Goal: Information Seeking & Learning: Learn about a topic

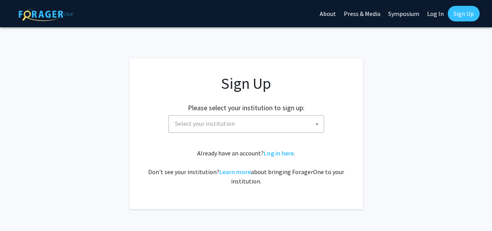
click at [291, 120] on span "Select your institution" at bounding box center [248, 124] width 152 height 16
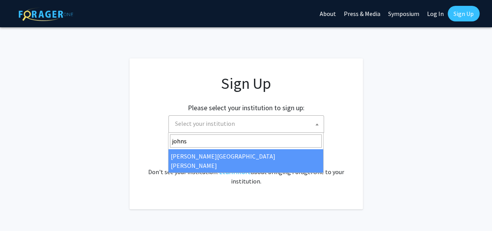
type input "johns"
select select "1"
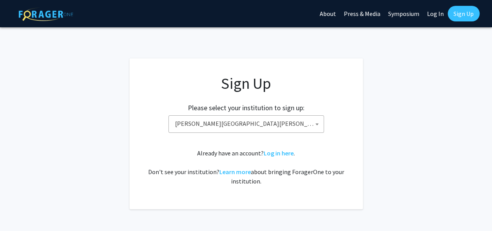
click at [356, 147] on fg-card "Sign Up Please select your institution to sign up: Baylor University Brandeis U…" at bounding box center [246, 133] width 233 height 151
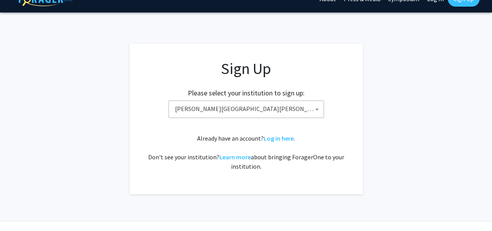
scroll to position [19, 0]
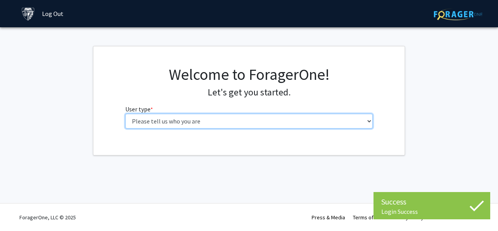
click at [293, 119] on select "Please tell us who you are Undergraduate Student Master's Student Doctoral Cand…" at bounding box center [249, 121] width 248 height 15
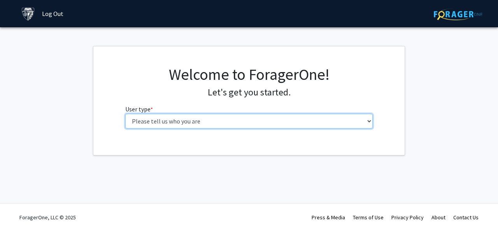
click at [321, 114] on select "Please tell us who you are Undergraduate Student Master's Student Doctoral Cand…" at bounding box center [249, 121] width 248 height 15
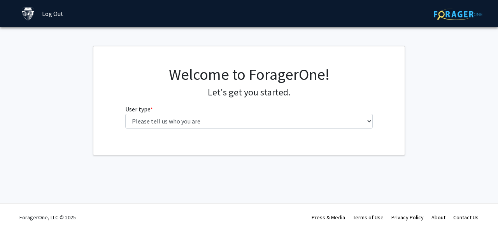
click at [312, 108] on fg-select "User type * required Please tell us who you are Undergraduate Student Master's …" at bounding box center [249, 116] width 248 height 24
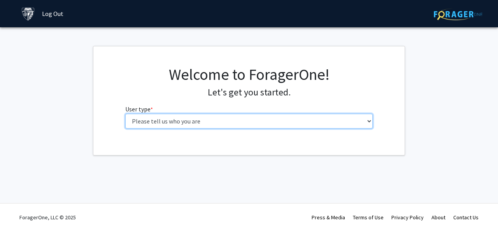
click at [303, 124] on select "Please tell us who you are Undergraduate Student Master's Student Doctoral Cand…" at bounding box center [249, 121] width 248 height 15
click at [282, 123] on select "Please tell us who you are Undergraduate Student Master's Student Doctoral Cand…" at bounding box center [249, 121] width 248 height 15
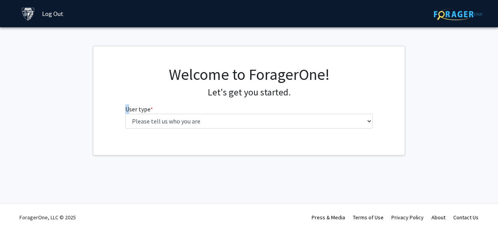
drag, startPoint x: 87, startPoint y: 108, endPoint x: 133, endPoint y: 124, distance: 48.7
click at [133, 124] on fg-get-started "Welcome to ForagerOne! Let's get you started. User type * required Please tell …" at bounding box center [249, 100] width 498 height 109
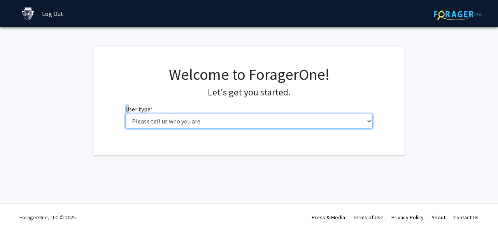
click at [149, 121] on select "Please tell us who you are Undergraduate Student Master's Student Doctoral Cand…" at bounding box center [249, 121] width 248 height 15
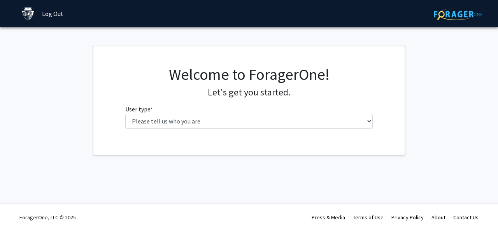
drag, startPoint x: 386, startPoint y: 189, endPoint x: 149, endPoint y: 126, distance: 245.7
click at [149, 126] on div "Skip navigation Log Out Complete your profile × To continue, you need to make s…" at bounding box center [249, 115] width 498 height 231
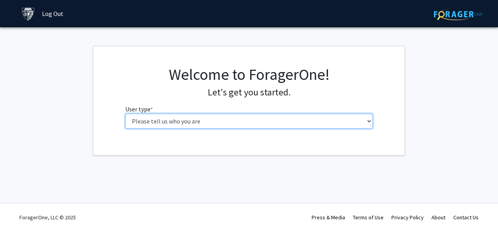
click at [149, 126] on select "Please tell us who you are Undergraduate Student Master's Student Doctoral Cand…" at bounding box center [249, 121] width 248 height 15
select select "2: masters"
click at [125, 114] on select "Please tell us who you are Undergraduate Student Master's Student Doctoral Cand…" at bounding box center [249, 121] width 248 height 15
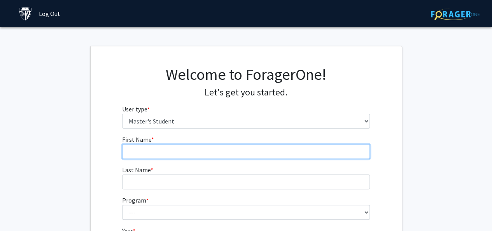
click at [225, 152] on input "First Name * required" at bounding box center [246, 151] width 248 height 15
type input "Bayan"
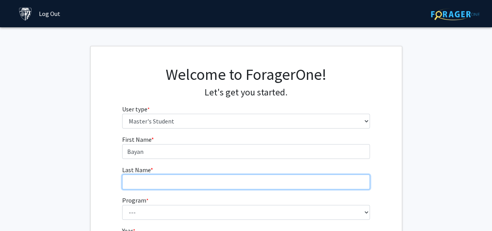
type input "Taleb"
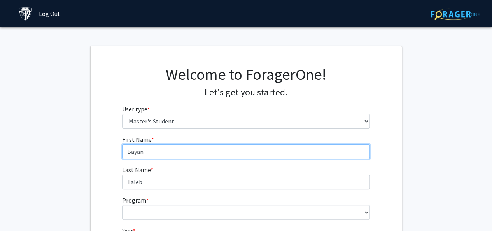
scroll to position [62, 0]
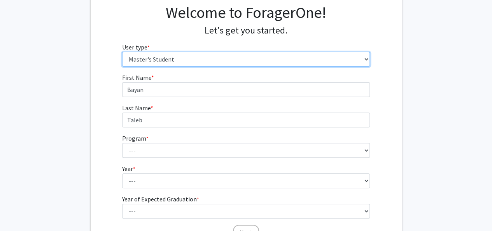
click at [210, 65] on select "Please tell us who you are Undergraduate Student Master's Student Doctoral Cand…" at bounding box center [246, 59] width 248 height 15
select select "3: doc"
click at [122, 52] on select "Please tell us who you are Undergraduate Student Master's Student Doctoral Cand…" at bounding box center [246, 59] width 248 height 15
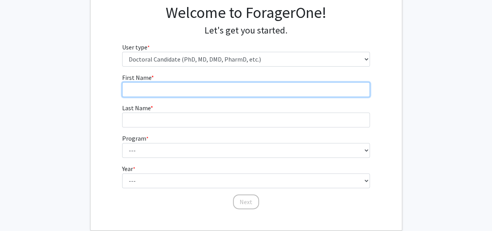
click at [194, 93] on input "First Name * required" at bounding box center [246, 89] width 248 height 15
type input "Bayan"
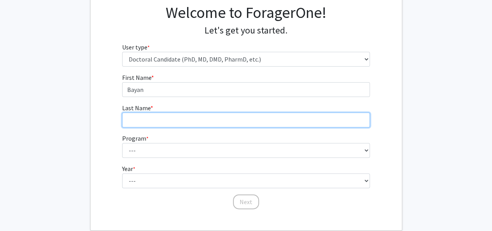
type input "Taleb"
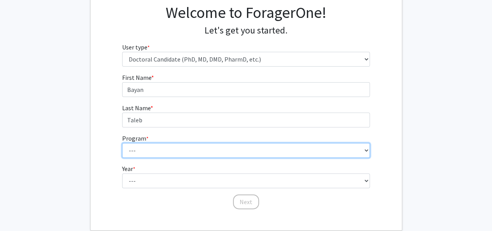
click at [187, 145] on select "--- Adult-Gerontological Acute Care Nurse Practitioner Adult-Gerontological Cri…" at bounding box center [246, 150] width 248 height 15
select select "57: 59"
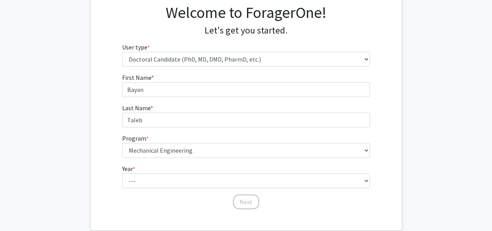
click at [82, 96] on fg-get-started "Welcome to ForagerOne! Let's get you started. User type * required Please tell …" at bounding box center [246, 107] width 492 height 246
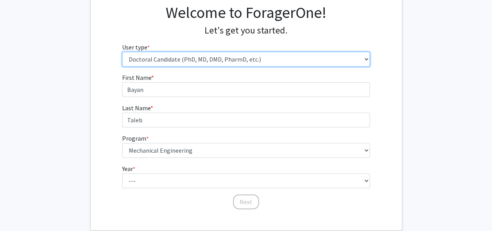
click at [206, 53] on select "Please tell us who you are Undergraduate Student Master's Student Doctoral Cand…" at bounding box center [246, 59] width 248 height 15
select select "2: masters"
click at [122, 52] on select "Please tell us who you are Undergraduate Student Master's Student Doctoral Cand…" at bounding box center [246, 59] width 248 height 15
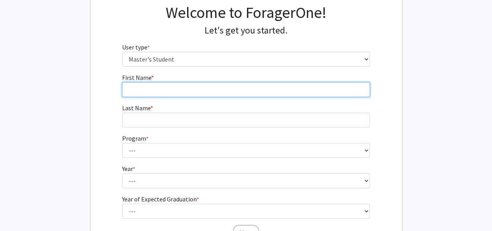
click at [189, 95] on input "First Name * required" at bounding box center [246, 89] width 248 height 15
type input "Bayan"
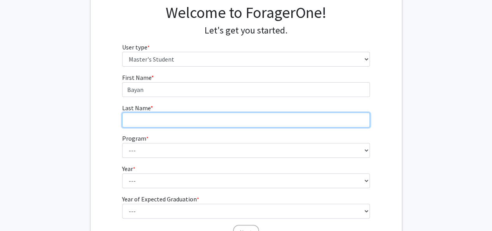
type input "Taleb"
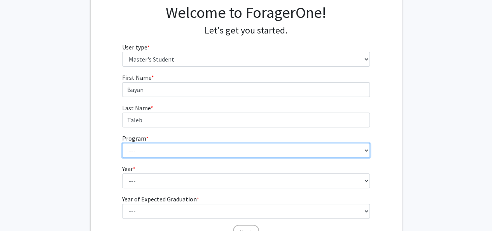
click at [184, 147] on select "--- Anatomy Education Applied and Computational Mathematics Applied Biomedical …" at bounding box center [246, 150] width 248 height 15
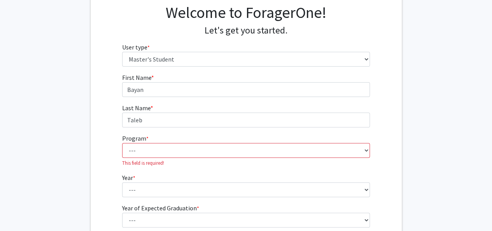
click at [406, 56] on fg-get-started "Welcome to ForagerOne! Let's get you started. User type * required Please tell …" at bounding box center [246, 127] width 492 height 286
click at [247, 68] on div "Welcome to ForagerOne! Let's get you started. User type * required Please tell …" at bounding box center [245, 38] width 259 height 70
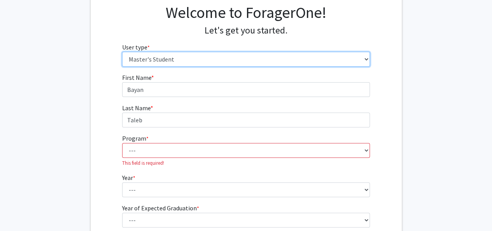
click at [270, 56] on select "Please tell us who you are Undergraduate Student Master's Student Doctoral Cand…" at bounding box center [246, 59] width 248 height 15
select select "1: undergrad"
click at [122, 52] on select "Please tell us who you are Undergraduate Student Master's Student Doctoral Cand…" at bounding box center [246, 59] width 248 height 15
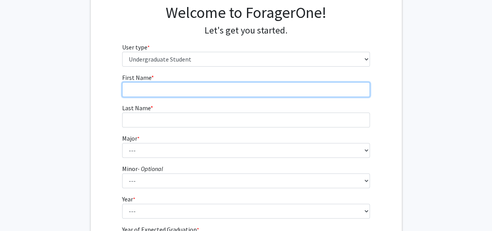
click at [225, 85] on input "First Name * required" at bounding box center [246, 89] width 248 height 15
type input "Bayan"
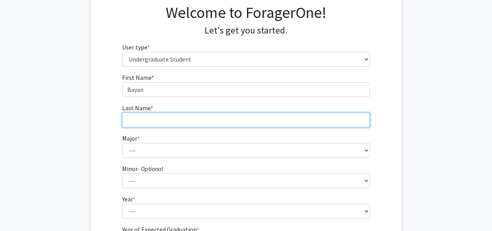
type input "Taleb"
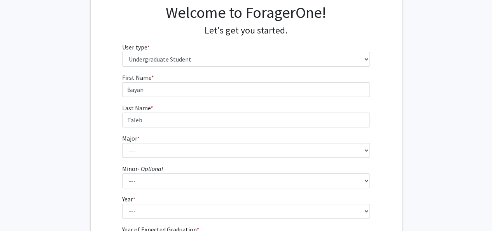
drag, startPoint x: 221, startPoint y: 96, endPoint x: 198, endPoint y: 109, distance: 26.1
click at [198, 109] on fg-input "Last Name * required Taleb" at bounding box center [246, 115] width 248 height 24
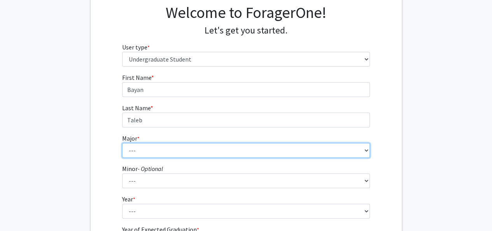
click at [179, 151] on select "--- Africana Studies Anthropology Applied Mathematics & Statistics Archaeology …" at bounding box center [246, 150] width 248 height 15
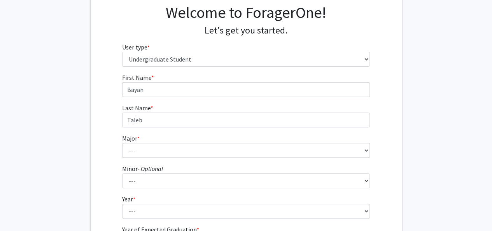
click at [83, 121] on fg-get-started "Welcome to ForagerOne! Let's get you started. User type * required Please tell …" at bounding box center [246, 137] width 492 height 307
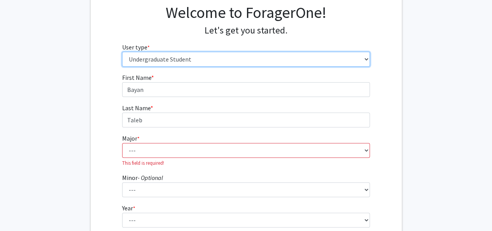
click at [189, 63] on select "Please tell us who you are Undergraduate Student Master's Student Doctoral Cand…" at bounding box center [246, 59] width 248 height 15
select select "3: doc"
click at [122, 52] on select "Please tell us who you are Undergraduate Student Master's Student Doctoral Cand…" at bounding box center [246, 59] width 248 height 15
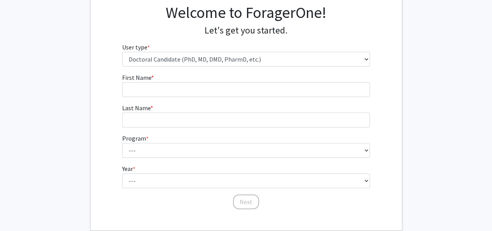
click at [201, 141] on fg-select "Program * required --- Adult-Gerontological Acute Care Nurse Practitioner Adult…" at bounding box center [246, 145] width 248 height 24
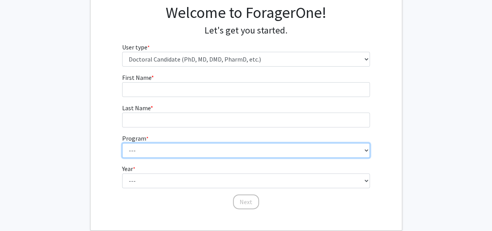
click at [209, 149] on select "--- Adult-Gerontological Acute Care Nurse Practitioner Adult-Gerontological Cri…" at bounding box center [246, 150] width 248 height 15
select select "22: 25"
click at [122, 143] on select "--- Adult-Gerontological Acute Care Nurse Practitioner Adult-Gerontological Cri…" at bounding box center [246, 150] width 248 height 15
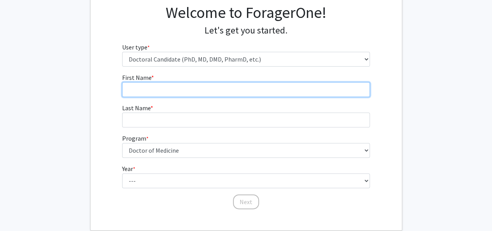
click at [171, 93] on input "First Name * required" at bounding box center [246, 89] width 248 height 15
type input "Bayan"
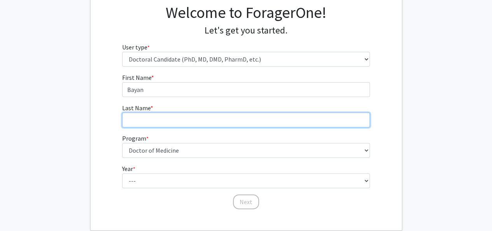
type input "Taleb"
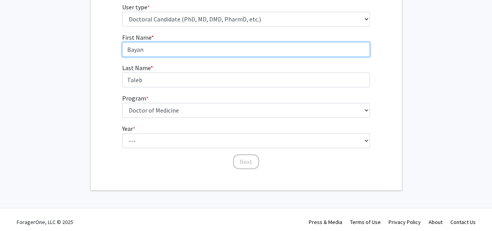
scroll to position [102, 0]
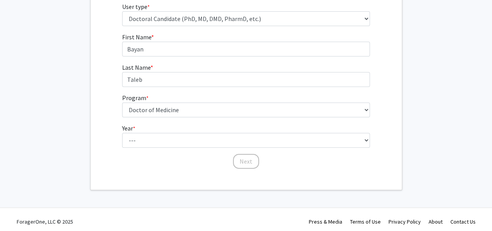
click at [196, 130] on fg-select "Year * required --- First Year Second Year Third Year Fourth Year Fifth Year Si…" at bounding box center [246, 135] width 248 height 24
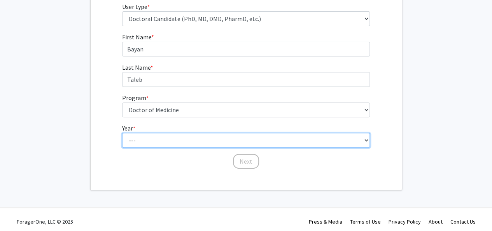
click at [197, 143] on select "--- First Year Second Year Third Year Fourth Year Fifth Year Sixth Year Seventh…" at bounding box center [246, 140] width 248 height 15
select select "6: sixth_year"
click at [122, 133] on select "--- First Year Second Year Third Year Fourth Year Fifth Year Sixth Year Seventh…" at bounding box center [246, 140] width 248 height 15
click at [175, 135] on select "--- First Year Second Year Third Year Fourth Year Fifth Year Sixth Year Seventh…" at bounding box center [246, 140] width 248 height 15
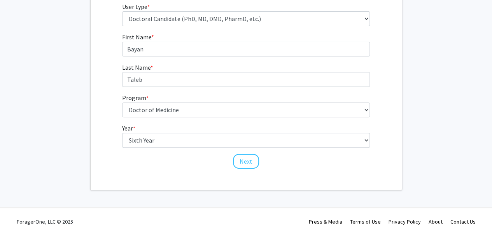
click at [166, 170] on div "Welcome to ForagerOne! Let's get you started. User type * required Please tell …" at bounding box center [246, 66] width 311 height 245
click at [252, 160] on button "Next" at bounding box center [246, 161] width 26 height 15
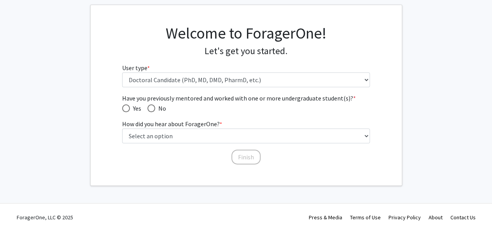
scroll to position [40, 0]
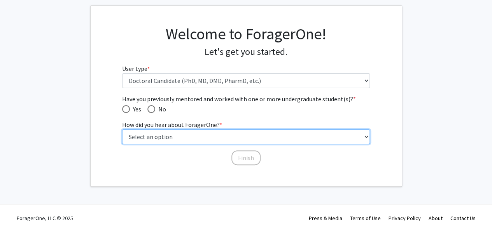
click at [161, 134] on select "Select an option Peer/student recommendation Faculty/staff recommendation Unive…" at bounding box center [246, 136] width 248 height 15
select select "3: university_website"
click at [122, 129] on select "Select an option Peer/student recommendation Faculty/staff recommendation Unive…" at bounding box center [246, 136] width 248 height 15
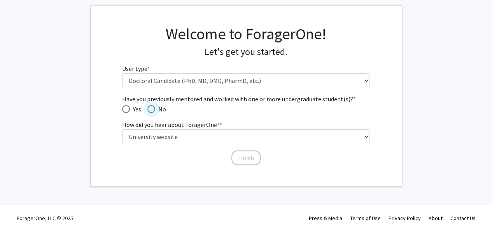
click at [151, 109] on span "Have you previously mentored and worked with one or more undergraduate student(…" at bounding box center [151, 109] width 8 height 8
click at [151, 109] on input "No" at bounding box center [151, 109] width 8 height 8
radio input "true"
click at [244, 155] on button "Finish" at bounding box center [245, 157] width 29 height 15
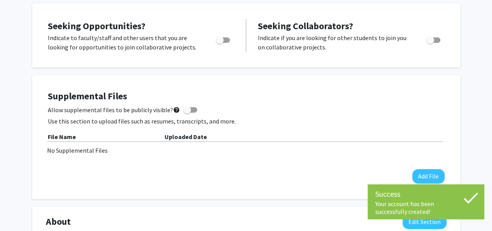
scroll to position [131, 0]
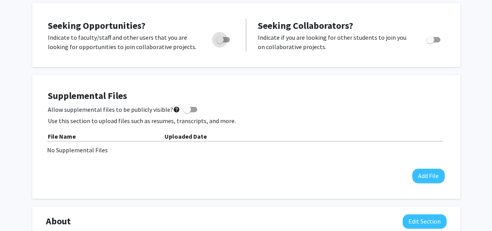
click at [223, 40] on span "Toggle" at bounding box center [220, 40] width 8 height 8
click at [220, 42] on input "Are you actively seeking opportunities?" at bounding box center [219, 42] width 0 height 0
checkbox input "true"
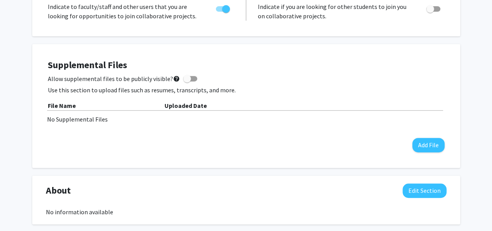
scroll to position [162, 0]
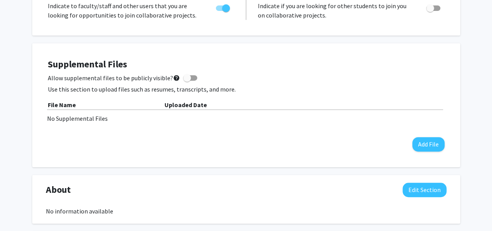
click at [109, 80] on span "Allow supplemental files to be publicly visible? help" at bounding box center [114, 77] width 132 height 9
click at [187, 81] on input "Allow supplemental files to be publicly visible? help" at bounding box center [187, 81] width 0 height 0
click at [109, 80] on span "Allow supplemental files to be publicly visible? help" at bounding box center [114, 77] width 132 height 9
click at [187, 81] on input "Allow supplemental files to be publicly visible? help" at bounding box center [187, 81] width 0 height 0
checkbox input "false"
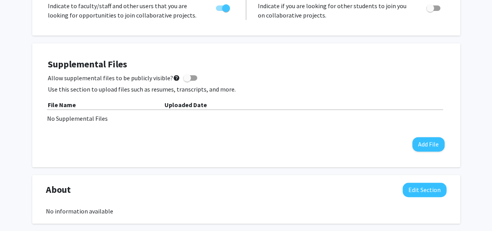
click at [170, 102] on b "Uploaded Date" at bounding box center [186, 105] width 42 height 8
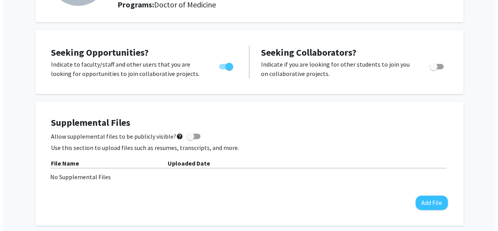
scroll to position [0, 0]
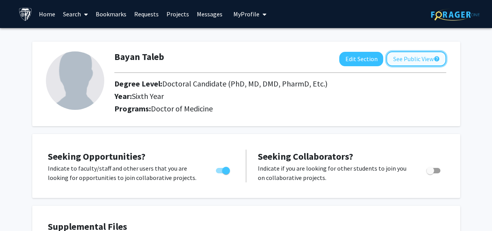
click at [401, 59] on button "See Public View help" at bounding box center [416, 58] width 60 height 15
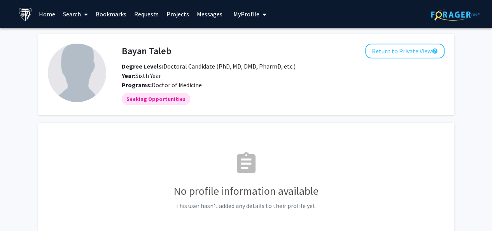
click at [74, 15] on link "Search" at bounding box center [75, 13] width 33 height 27
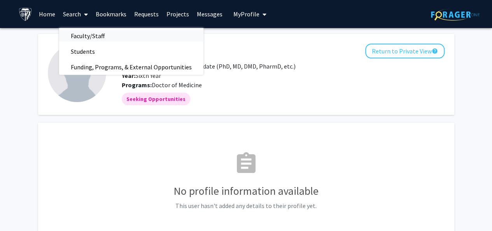
click at [76, 32] on span "Faculty/Staff" at bounding box center [87, 36] width 57 height 16
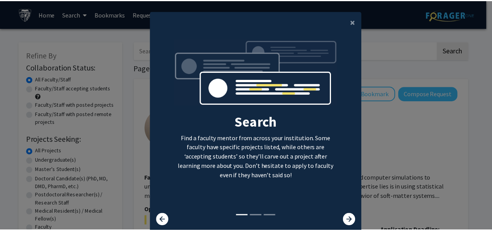
scroll to position [7, 0]
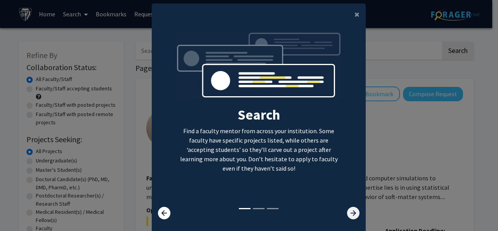
click at [348, 214] on icon at bounding box center [353, 213] width 12 height 12
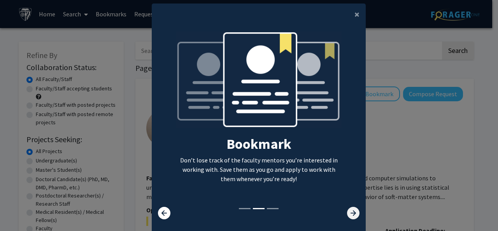
click at [348, 214] on icon at bounding box center [353, 213] width 12 height 12
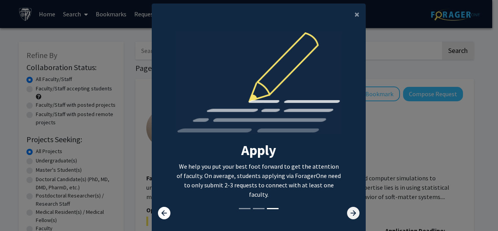
click at [348, 214] on icon at bounding box center [353, 213] width 12 height 12
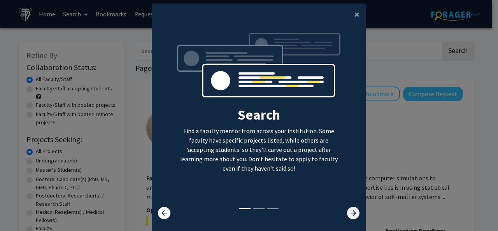
click at [348, 214] on icon at bounding box center [353, 213] width 12 height 12
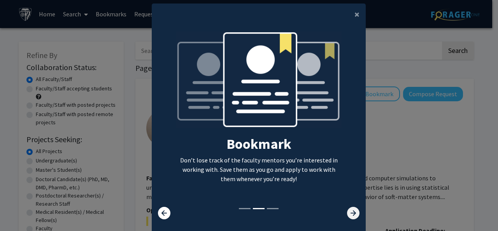
click at [348, 214] on icon at bounding box center [353, 213] width 12 height 12
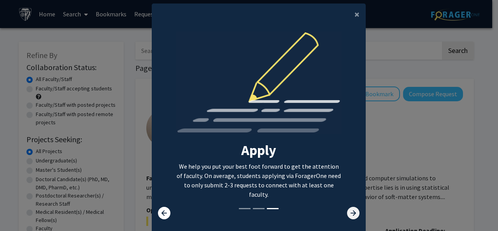
click at [348, 214] on icon at bounding box center [353, 213] width 12 height 12
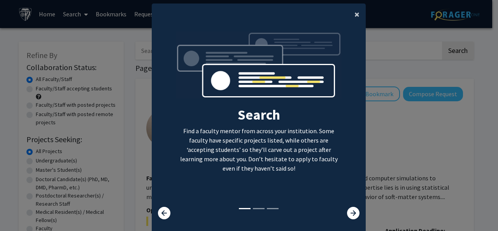
click at [356, 11] on span "×" at bounding box center [356, 14] width 5 height 12
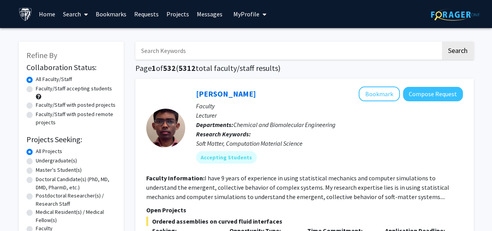
click at [285, 125] on span "Chemical and Biomolecular Engineering" at bounding box center [284, 125] width 102 height 8
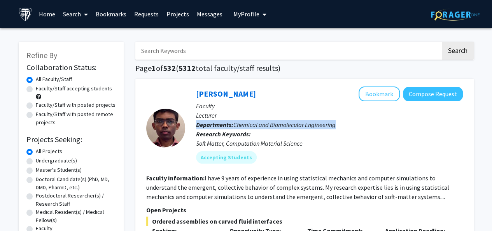
click at [285, 125] on span "Chemical and Biomolecular Engineering" at bounding box center [284, 125] width 102 height 8
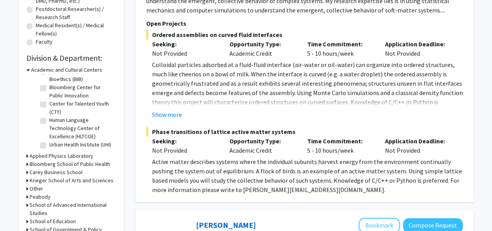
scroll to position [0, 0]
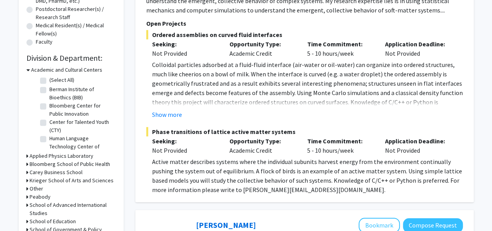
click at [30, 71] on div "Academic and Cultural Centers" at bounding box center [70, 70] width 89 height 8
click at [28, 69] on icon at bounding box center [28, 70] width 4 height 8
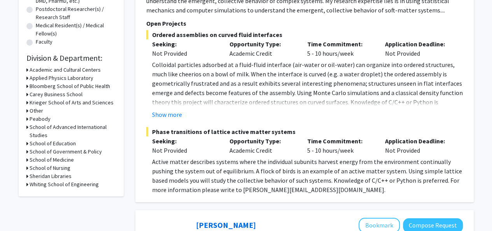
click at [25, 159] on div "Refine By Collaboration Status: Collaboration Status All Faculty/Staff Collabor…" at bounding box center [71, 25] width 105 height 341
click at [33, 159] on h3 "School of Medicine" at bounding box center [52, 160] width 44 height 8
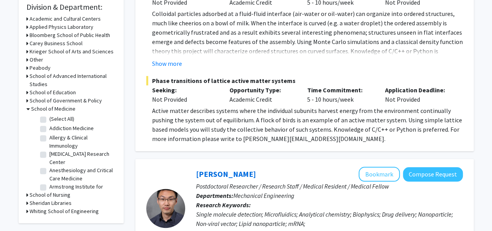
scroll to position [249, 0]
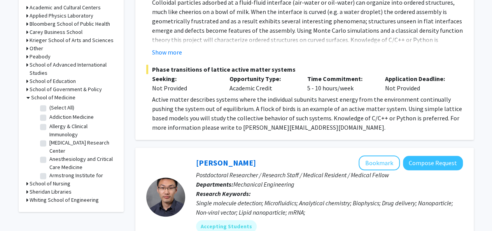
click at [49, 108] on label "(Select All)" at bounding box center [61, 107] width 25 height 8
click at [49, 108] on input "(Select All)" at bounding box center [51, 105] width 5 height 5
checkbox input "true"
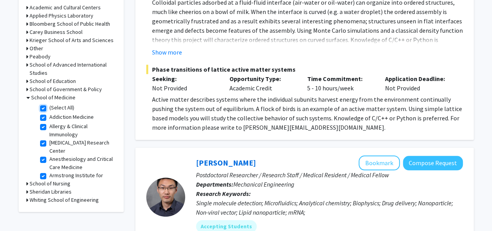
checkbox input "true"
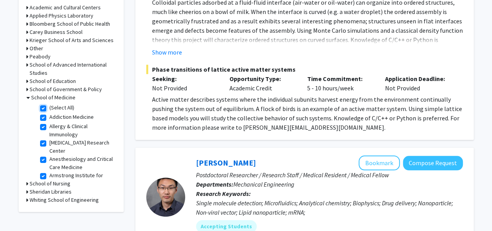
checkbox input "true"
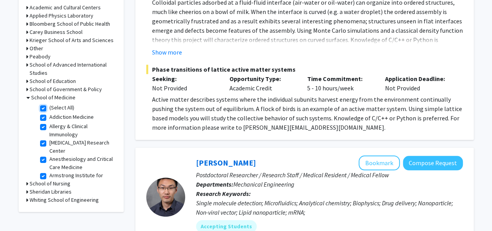
checkbox input "true"
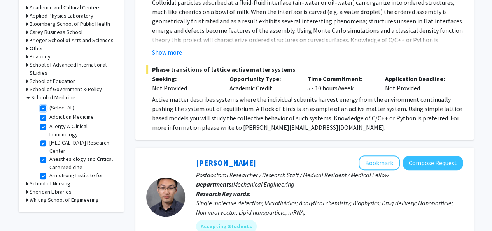
checkbox input "true"
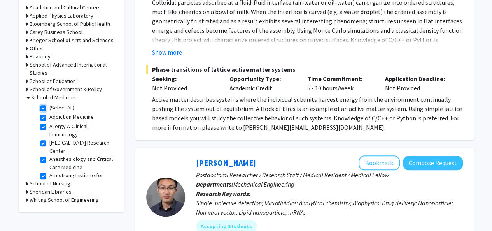
checkbox input "true"
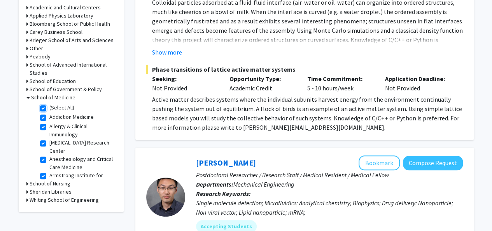
checkbox input "true"
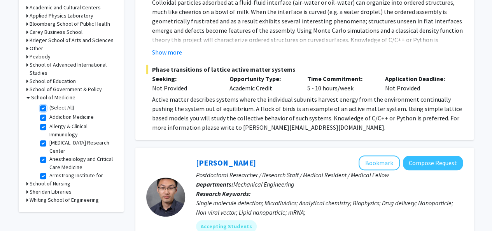
checkbox input "true"
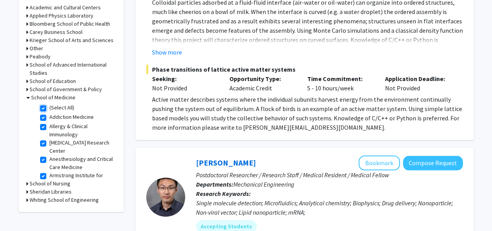
checkbox input "true"
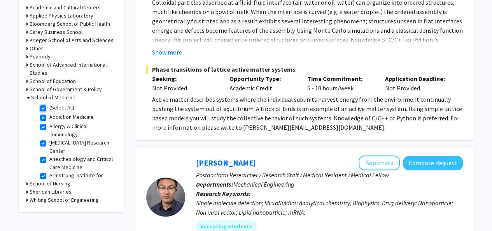
checkbox input "true"
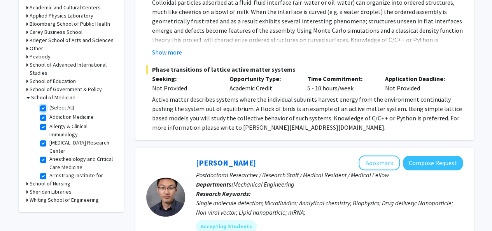
checkbox input "true"
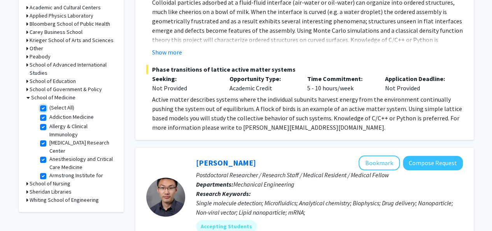
checkbox input "true"
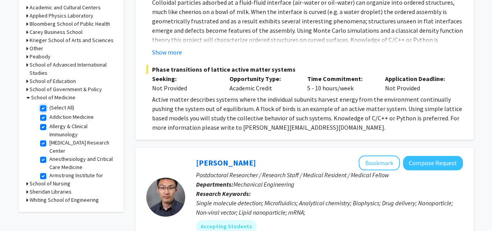
checkbox input "true"
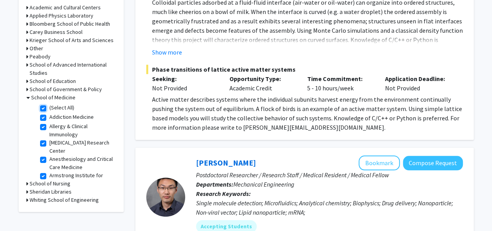
checkbox input "true"
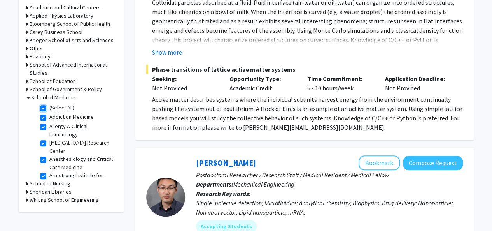
checkbox input "true"
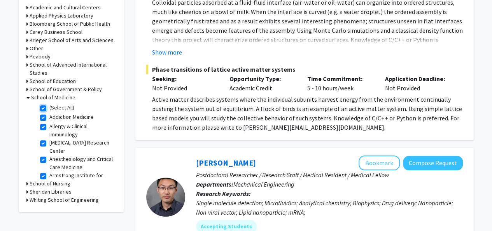
checkbox input "true"
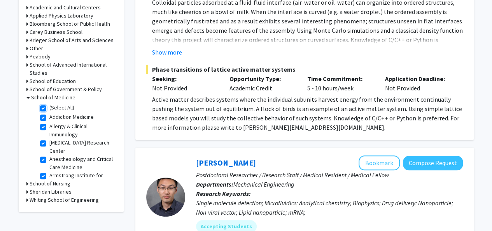
checkbox input "true"
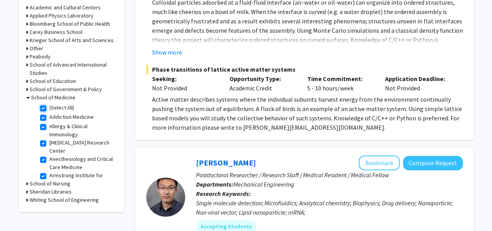
checkbox input "true"
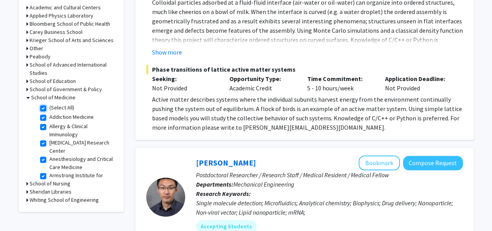
checkbox input "true"
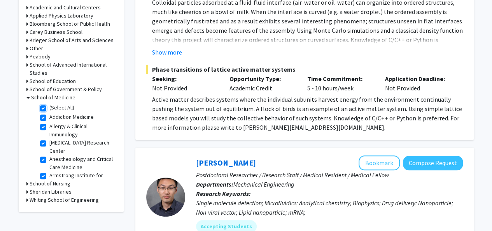
checkbox input "true"
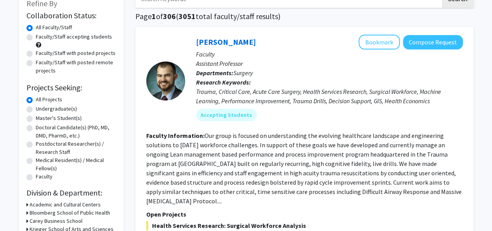
scroll to position [54, 0]
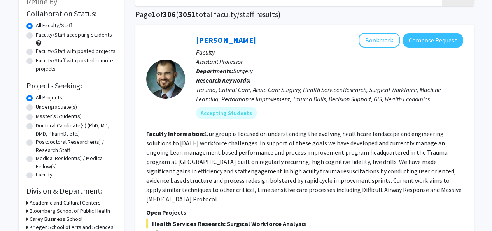
click at [262, 94] on div "Trauma, Critical Care, Acute Care Surgery, Health Services Research, Surgical W…" at bounding box center [329, 94] width 267 height 19
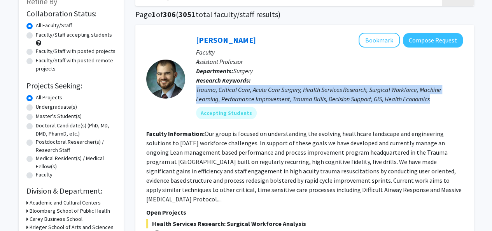
click at [262, 94] on div "Trauma, Critical Care, Acute Care Surgery, Health Services Research, Surgical W…" at bounding box center [329, 94] width 267 height 19
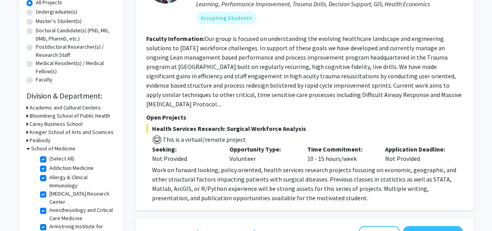
scroll to position [149, 0]
click at [226, 128] on span "Health Services Research: Surgical Workforce Analysis" at bounding box center [304, 127] width 317 height 9
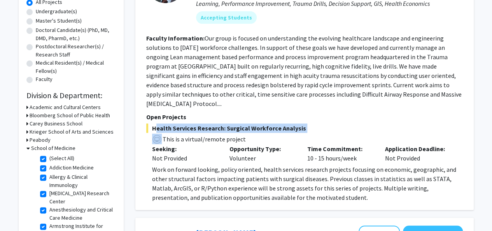
click at [226, 128] on span "Health Services Research: Surgical Workforce Analysis" at bounding box center [304, 127] width 317 height 9
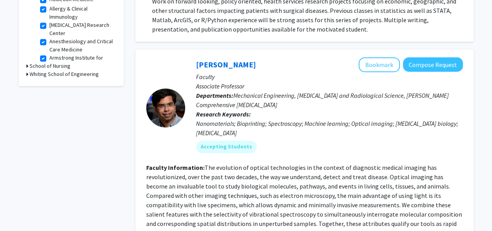
scroll to position [318, 0]
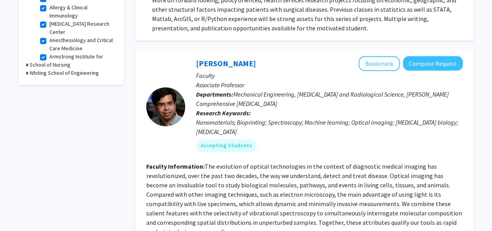
click at [228, 99] on span "Mechanical Engineering, [MEDICAL_DATA] and Radiological Science, [PERSON_NAME] …" at bounding box center [322, 98] width 253 height 17
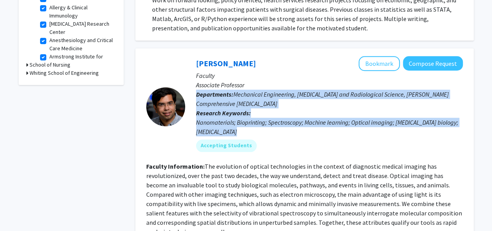
drag, startPoint x: 228, startPoint y: 99, endPoint x: 234, endPoint y: 123, distance: 24.8
click at [234, 123] on div "[PERSON_NAME] Bookmark Compose Request Faculty Associate Professor Departments:…" at bounding box center [324, 107] width 278 height 102
click at [234, 123] on div "Nanomaterials; Bioprinting; Spectroscopy; Machine learning; Optical imaging; [M…" at bounding box center [329, 126] width 267 height 19
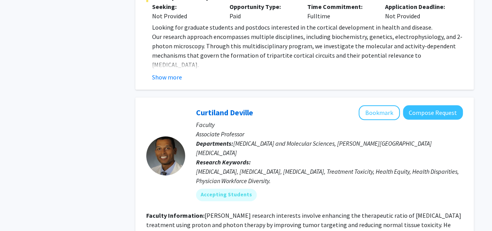
scroll to position [3553, 0]
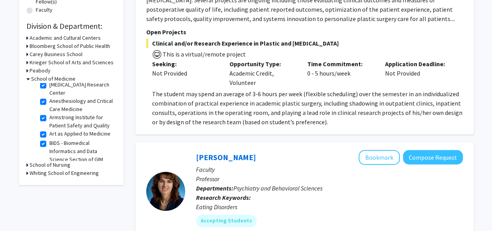
scroll to position [40, 0]
click at [49, 100] on label "Anesthesiology and Critical Care Medicine" at bounding box center [81, 104] width 65 height 16
click at [49, 100] on input "Anesthesiology and Critical Care Medicine" at bounding box center [51, 98] width 5 height 5
checkbox input "false"
checkbox input "true"
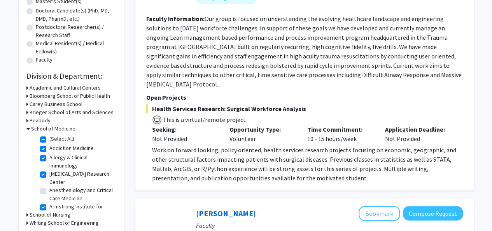
scroll to position [221, 0]
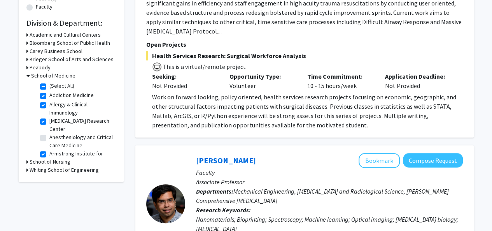
click at [49, 137] on label "Anesthesiology and Critical Care Medicine" at bounding box center [81, 141] width 65 height 16
click at [49, 137] on input "Anesthesiology and Critical Care Medicine" at bounding box center [51, 135] width 5 height 5
checkbox input "true"
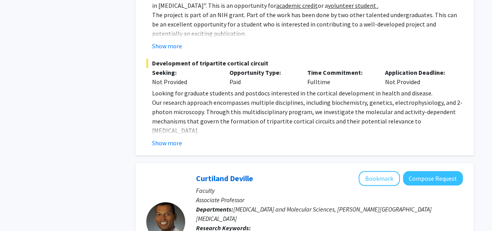
scroll to position [3553, 0]
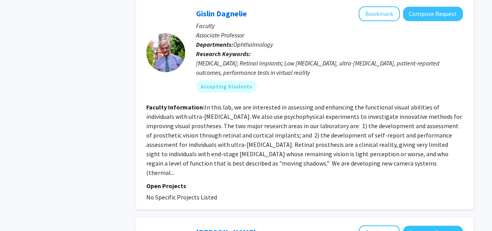
scroll to position [1975, 0]
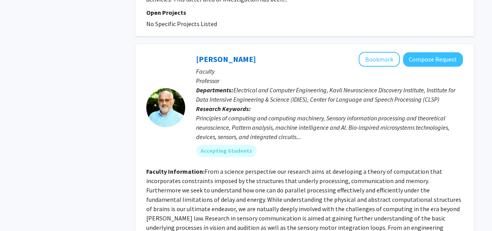
scroll to position [1994, 0]
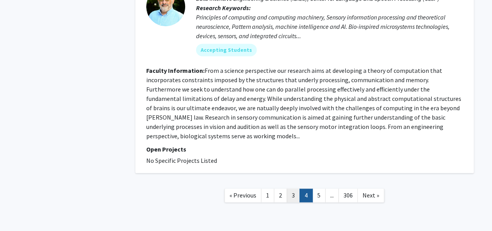
click at [296, 188] on link "3" at bounding box center [293, 195] width 13 height 14
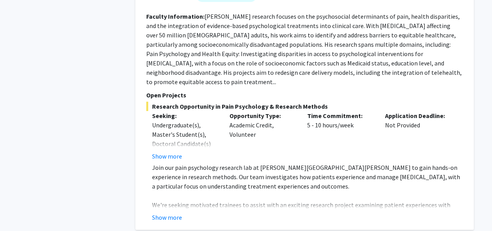
click at [441, 163] on p "Join our pain psychology research lab at [PERSON_NAME][GEOGRAPHIC_DATA][PERSON_…" at bounding box center [307, 177] width 311 height 28
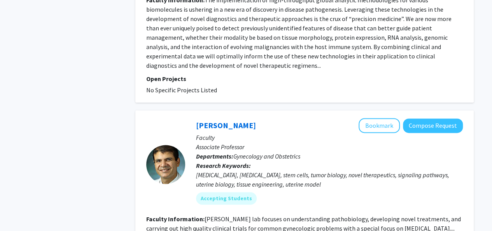
scroll to position [2003, 0]
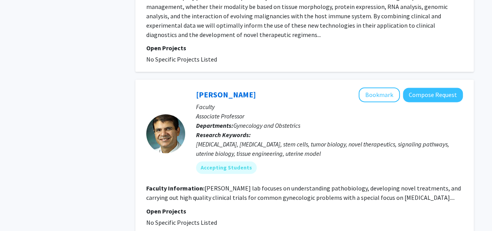
click at [214, 102] on p "Faculty" at bounding box center [329, 106] width 267 height 9
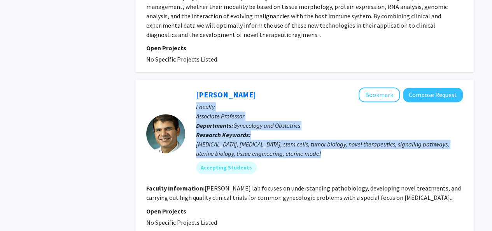
drag, startPoint x: 214, startPoint y: 34, endPoint x: 234, endPoint y: 67, distance: 39.3
click at [234, 87] on div "[PERSON_NAME] Bookmark Compose Request Faculty Associate Professor Departments:…" at bounding box center [324, 133] width 278 height 92
click at [234, 139] on div "[MEDICAL_DATA], [MEDICAL_DATA], stem cells, tumor biology, novel therapeutics, …" at bounding box center [329, 148] width 267 height 19
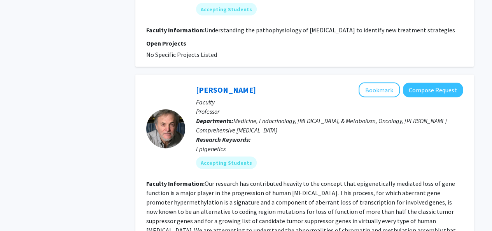
scroll to position [2380, 0]
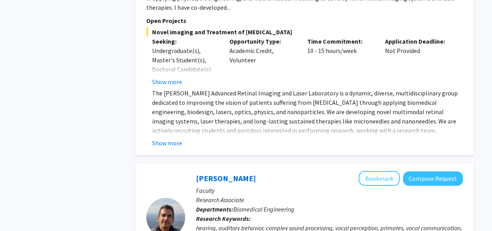
scroll to position [2879, 0]
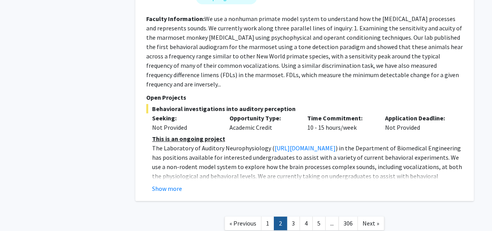
click at [330, 219] on span "..." at bounding box center [332, 223] width 4 height 8
click at [322, 216] on link "5" at bounding box center [318, 223] width 13 height 14
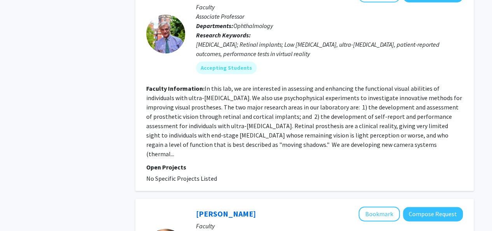
scroll to position [1975, 0]
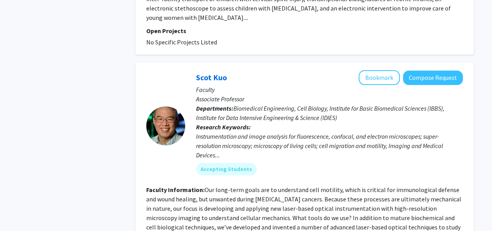
scroll to position [1916, 0]
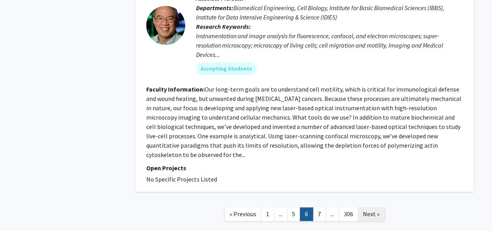
click at [370, 210] on span "Next »" at bounding box center [371, 214] width 17 height 8
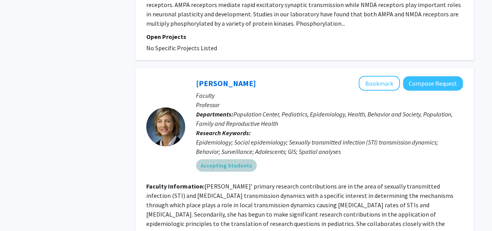
click at [294, 158] on div "Accepting Students" at bounding box center [329, 166] width 270 height 16
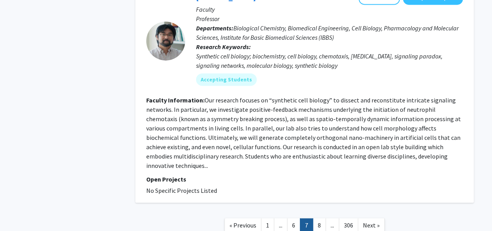
scroll to position [2046, 0]
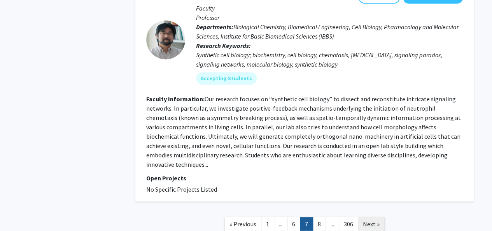
click at [381, 217] on link "Next »" at bounding box center [371, 224] width 27 height 14
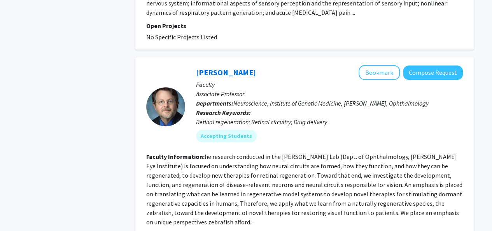
scroll to position [1869, 0]
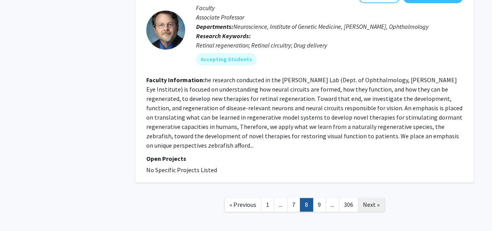
click at [374, 200] on span "Next »" at bounding box center [371, 204] width 17 height 8
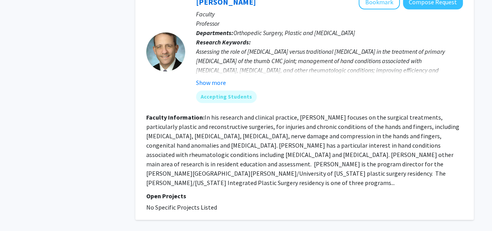
scroll to position [1978, 0]
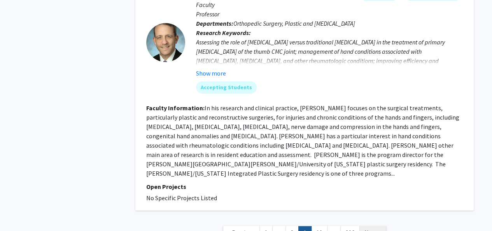
click at [380, 228] on span "Next »" at bounding box center [372, 232] width 17 height 8
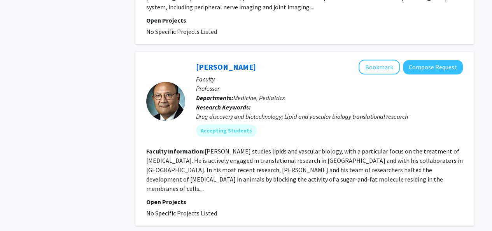
scroll to position [1879, 0]
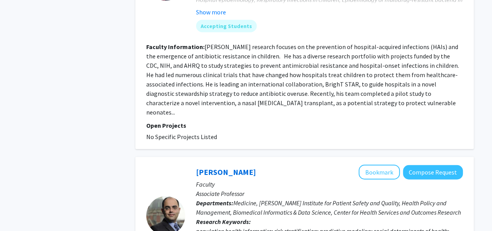
scroll to position [970, 0]
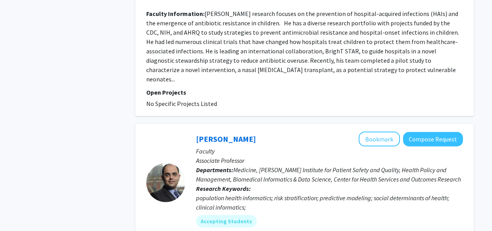
click at [368, 156] on p "Associate Professor" at bounding box center [329, 160] width 267 height 9
click at [359, 166] on span "Medicine, [PERSON_NAME] Institute for Patient Safety and Quality, Health Policy…" at bounding box center [328, 174] width 265 height 17
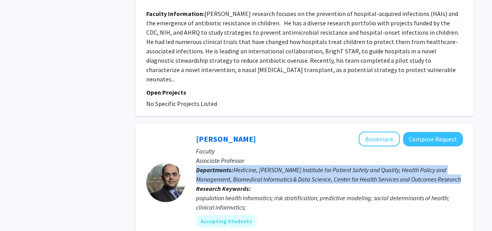
click at [359, 166] on span "Medicine, [PERSON_NAME] Institute for Patient Safety and Quality, Health Policy…" at bounding box center [328, 174] width 265 height 17
drag, startPoint x: 359, startPoint y: 135, endPoint x: 314, endPoint y: 137, distance: 45.2
click at [314, 165] on p "Departments: Medicine, [PERSON_NAME][GEOGRAPHIC_DATA] for Patient Safety and Qu…" at bounding box center [329, 174] width 267 height 19
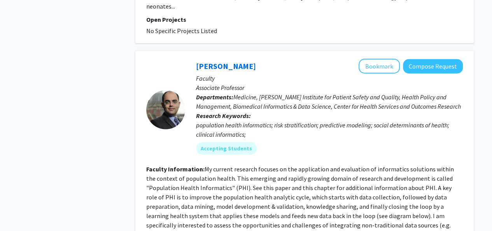
scroll to position [1044, 0]
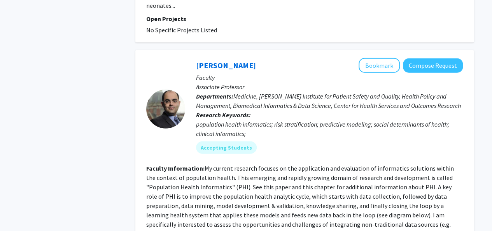
click at [314, 164] on fg-read-more "My current research focuses on the application and evaluation of informatics so…" at bounding box center [300, 200] width 308 height 73
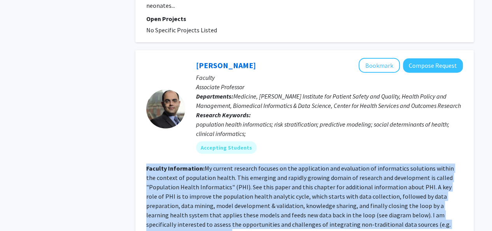
click at [314, 164] on fg-read-more "My current research focuses on the application and evaluation of informatics so…" at bounding box center [300, 200] width 308 height 73
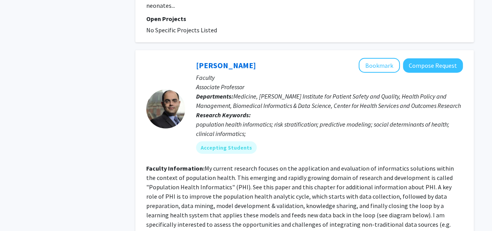
click at [254, 58] on div "[PERSON_NAME] Bookmark Compose Request" at bounding box center [329, 65] width 267 height 15
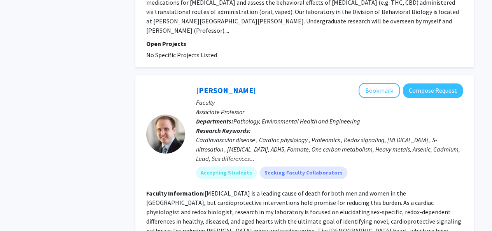
scroll to position [1932, 0]
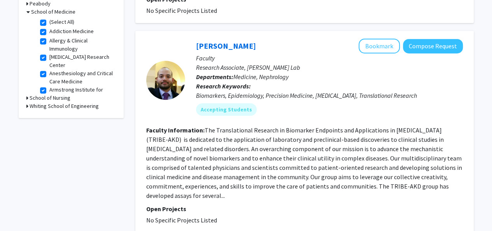
scroll to position [289, 0]
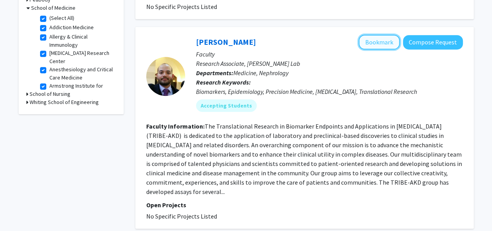
click at [385, 35] on button "Bookmark" at bounding box center [379, 42] width 41 height 15
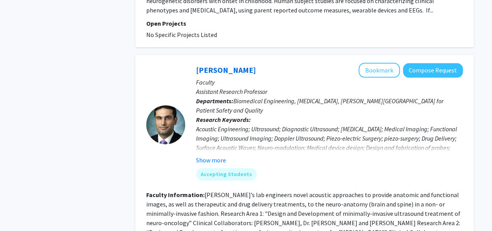
scroll to position [2013, 0]
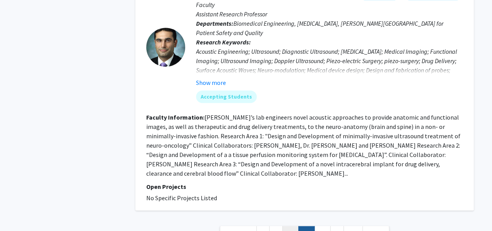
click at [293, 226] on link "11" at bounding box center [290, 233] width 16 height 14
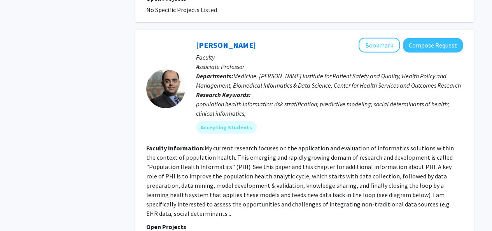
scroll to position [1063, 0]
click at [386, 38] on button "Bookmark" at bounding box center [379, 45] width 41 height 15
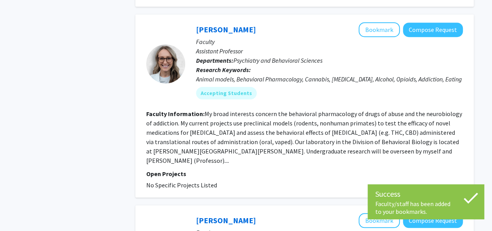
scroll to position [1932, 0]
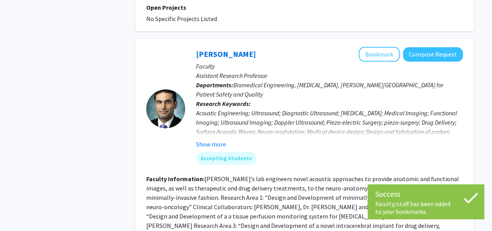
scroll to position [2013, 0]
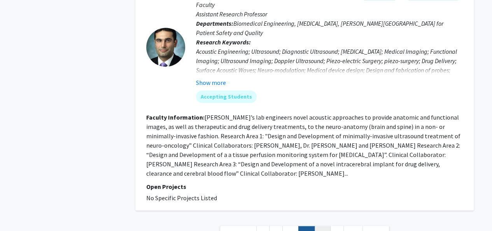
click at [329, 226] on link "13" at bounding box center [322, 233] width 16 height 14
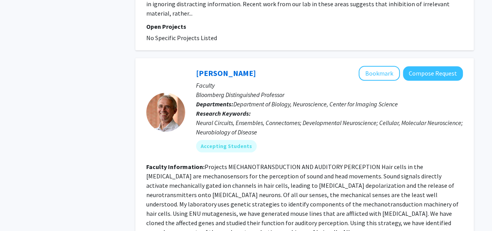
scroll to position [1913, 0]
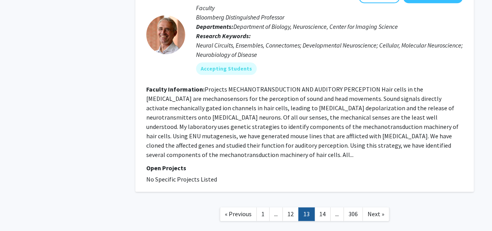
click at [329, 207] on link "14" at bounding box center [322, 214] width 16 height 14
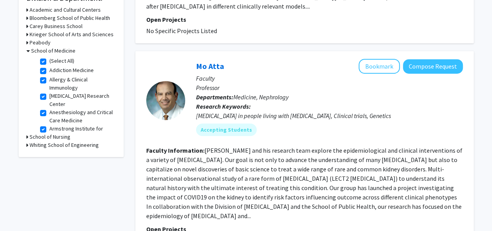
scroll to position [302, 0]
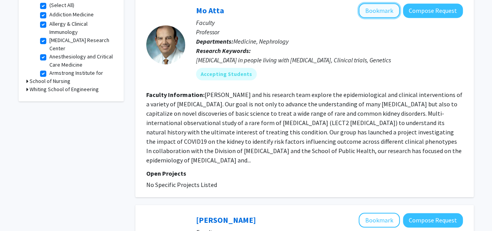
click at [396, 7] on button "Bookmark" at bounding box center [379, 10] width 41 height 15
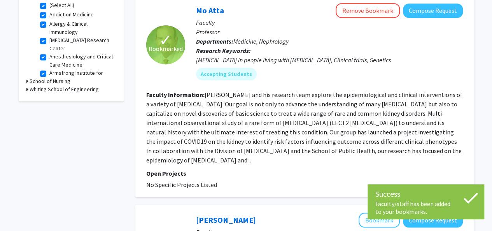
click at [285, 148] on fg-read-more "[PERSON_NAME] and his research team explore the epidemiological and clinical in…" at bounding box center [304, 127] width 316 height 73
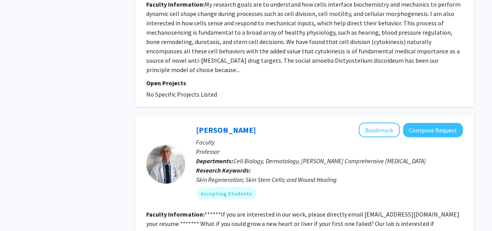
scroll to position [679, 0]
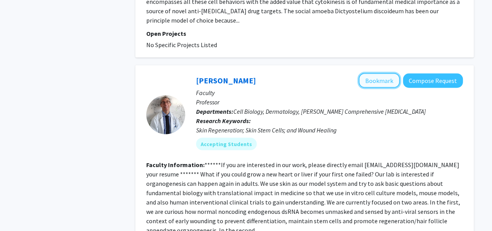
click at [385, 73] on button "Bookmark" at bounding box center [379, 80] width 41 height 15
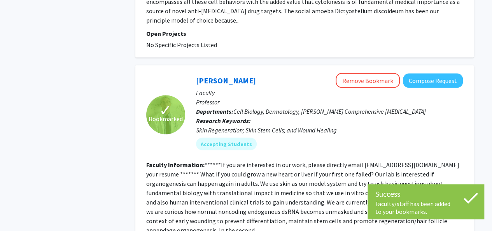
click at [316, 125] on div "Skin Regeneration; Skin Stem Cells; and Wound Healing" at bounding box center [329, 129] width 267 height 9
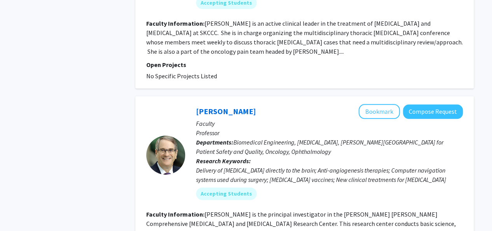
scroll to position [1953, 0]
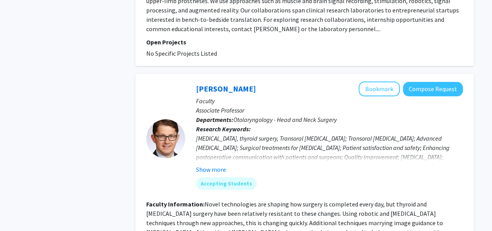
scroll to position [1932, 0]
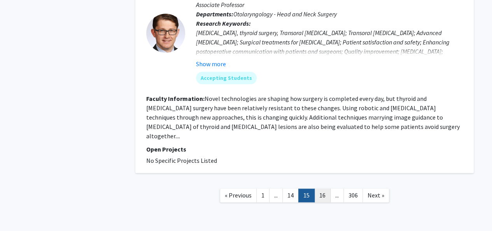
click at [324, 188] on link "16" at bounding box center [322, 195] width 16 height 14
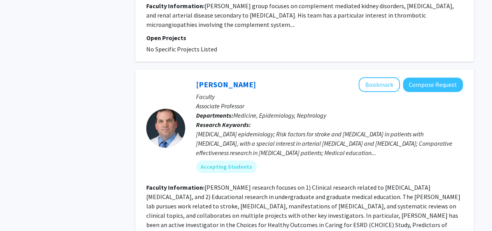
scroll to position [2009, 0]
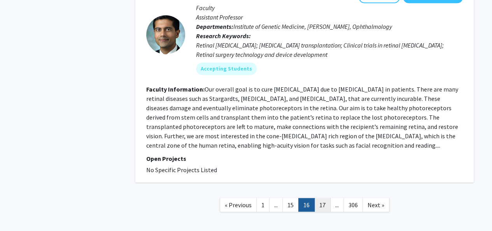
click at [317, 198] on link "17" at bounding box center [322, 205] width 16 height 14
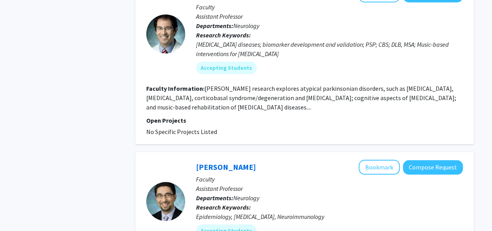
scroll to position [1882, 0]
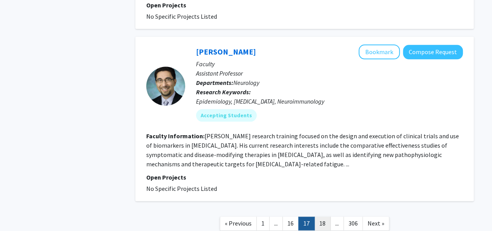
click at [318, 216] on link "18" at bounding box center [322, 223] width 16 height 14
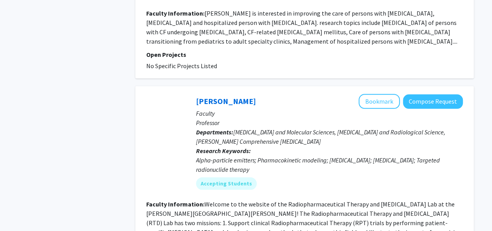
scroll to position [1897, 0]
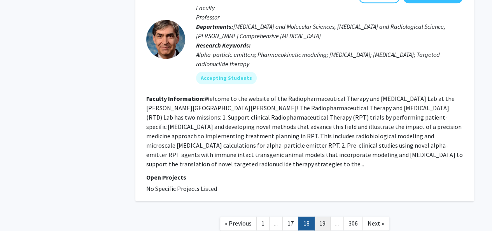
click at [324, 216] on link "19" at bounding box center [322, 223] width 16 height 14
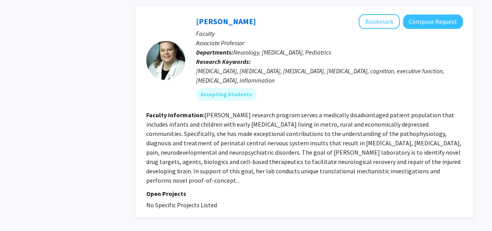
scroll to position [1879, 0]
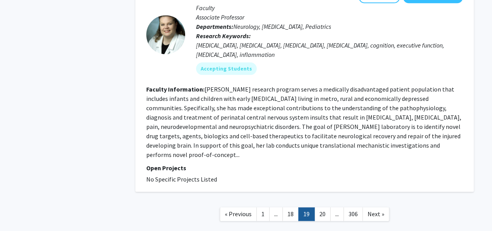
click at [324, 207] on link "20" at bounding box center [322, 214] width 16 height 14
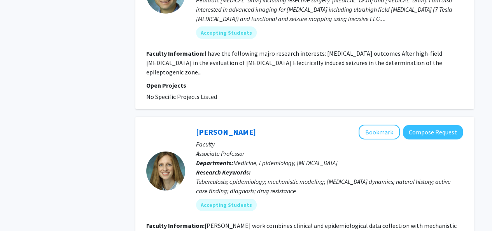
scroll to position [1373, 0]
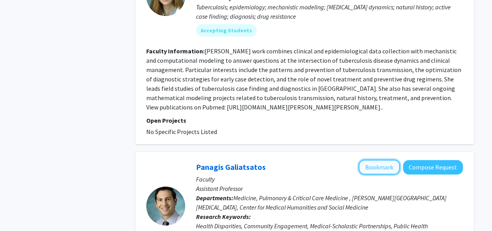
click at [389, 159] on button "Bookmark" at bounding box center [379, 166] width 41 height 15
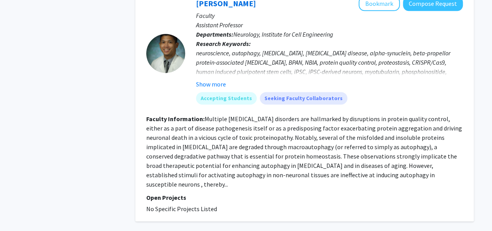
scroll to position [1975, 0]
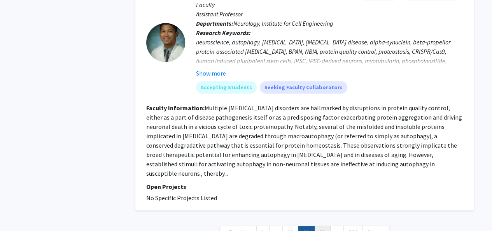
click at [315, 226] on link "21" at bounding box center [322, 233] width 16 height 14
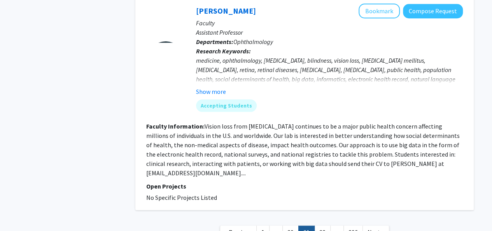
scroll to position [1835, 0]
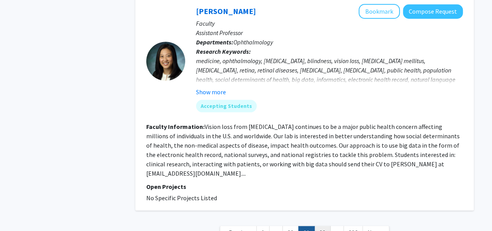
click at [328, 226] on link "22" at bounding box center [322, 233] width 16 height 14
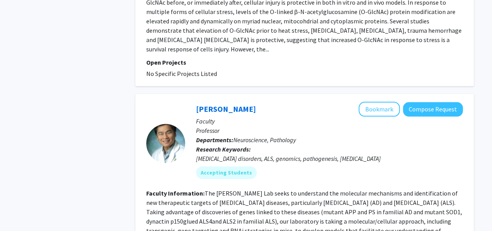
scroll to position [2000, 0]
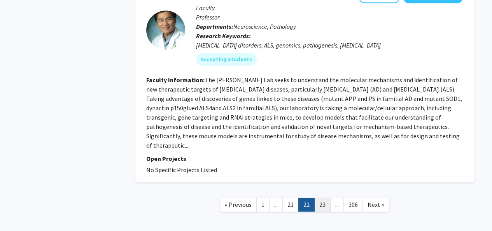
click at [324, 198] on link "23" at bounding box center [322, 205] width 16 height 14
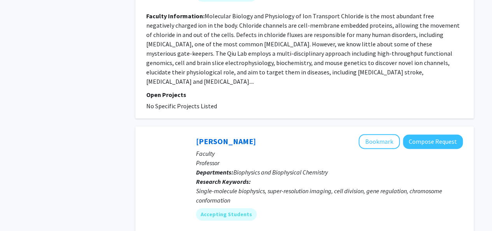
scroll to position [2031, 0]
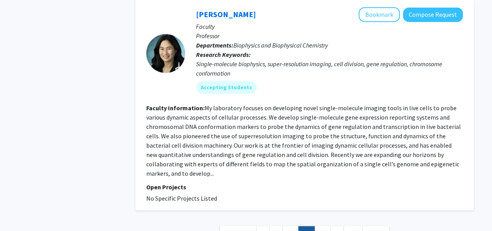
click at [324, 226] on link "24" at bounding box center [322, 233] width 16 height 14
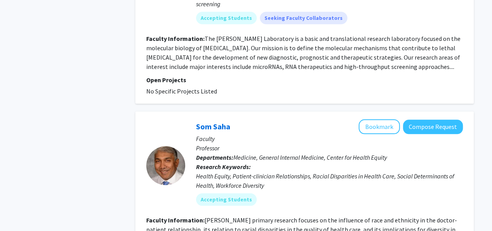
scroll to position [1843, 0]
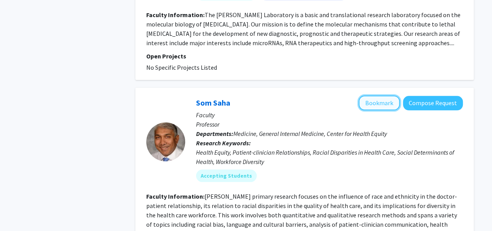
click at [384, 95] on button "Bookmark" at bounding box center [379, 102] width 41 height 15
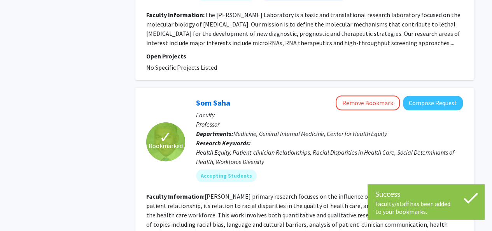
scroll to position [1932, 0]
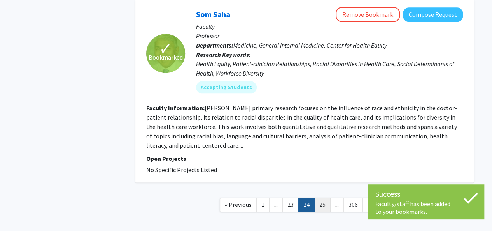
click at [321, 198] on link "25" at bounding box center [322, 205] width 16 height 14
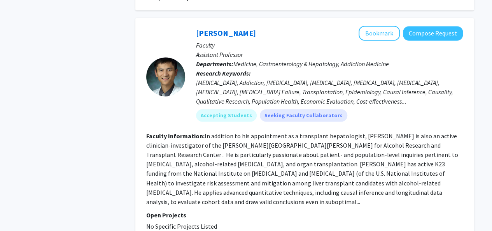
scroll to position [2034, 0]
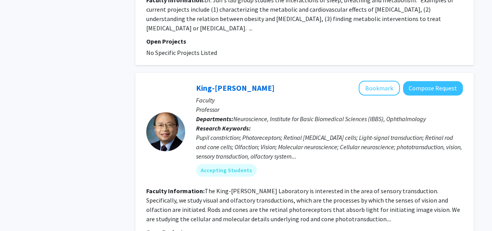
scroll to position [1928, 0]
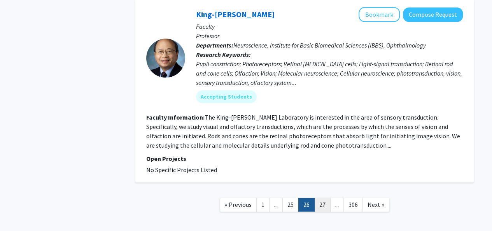
click at [323, 198] on link "27" at bounding box center [322, 205] width 16 height 14
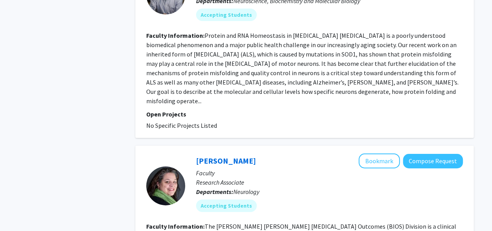
scroll to position [1636, 0]
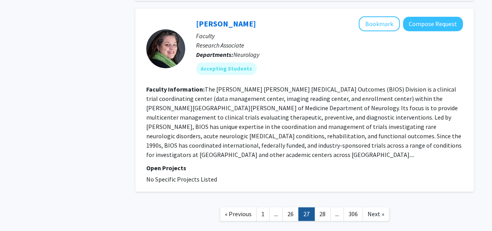
click at [326, 207] on link "28" at bounding box center [322, 214] width 16 height 14
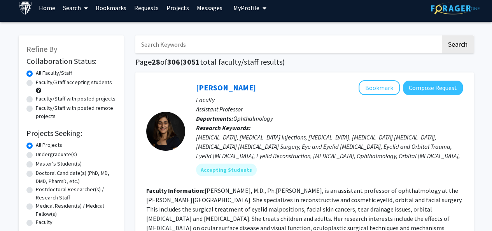
scroll to position [6, 0]
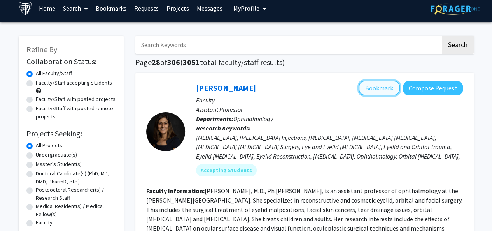
click at [389, 86] on button "Bookmark" at bounding box center [379, 88] width 41 height 15
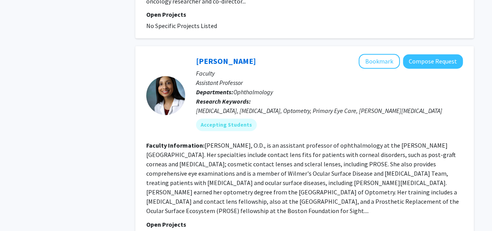
scroll to position [1990, 0]
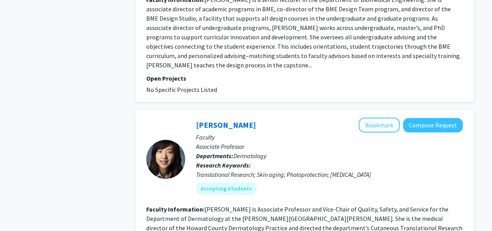
scroll to position [1522, 0]
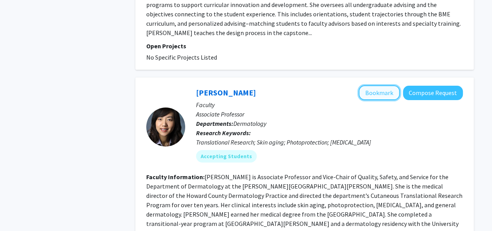
click at [370, 85] on button "Bookmark" at bounding box center [379, 92] width 41 height 15
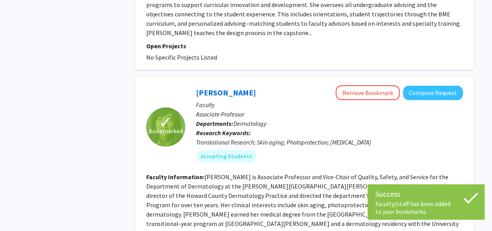
click at [343, 137] on div "Translational Research; Skin aging; Photoprotection; [MEDICAL_DATA]" at bounding box center [329, 141] width 267 height 9
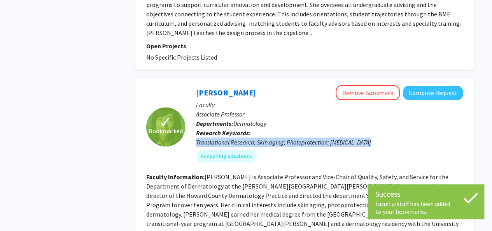
click at [343, 137] on div "Translational Research; Skin aging; Photoprotection; [MEDICAL_DATA]" at bounding box center [329, 141] width 267 height 9
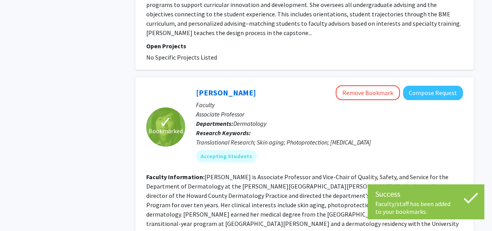
click at [316, 173] on fg-read-more "[PERSON_NAME] is Associate Professor and Vice-Chair of Quality, Safety, and Ser…" at bounding box center [304, 205] width 316 height 64
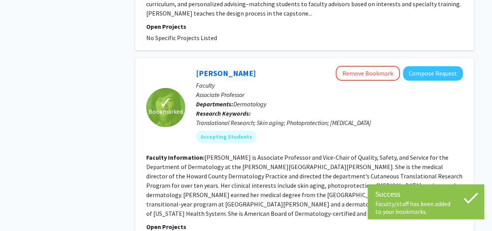
scroll to position [1533, 0]
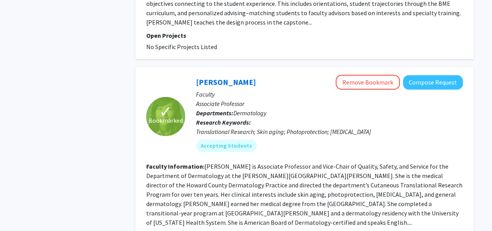
click at [221, 162] on fg-read-more "[PERSON_NAME] is Associate Professor and Vice-Chair of Quality, Safety, and Ser…" at bounding box center [304, 194] width 316 height 64
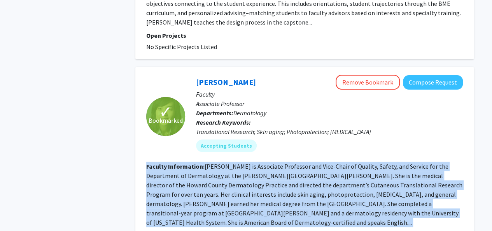
click at [221, 162] on fg-read-more "[PERSON_NAME] is Associate Professor and Vice-Chair of Quality, Safety, and Ser…" at bounding box center [304, 194] width 316 height 64
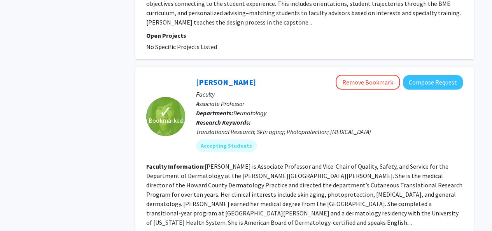
click at [165, 162] on fg-read-more "[PERSON_NAME] is Associate Professor and Vice-Chair of Quality, Safety, and Ser…" at bounding box center [304, 194] width 316 height 64
drag, startPoint x: 165, startPoint y: 120, endPoint x: 153, endPoint y: 121, distance: 11.7
click at [153, 162] on fg-read-more "[PERSON_NAME] is Associate Professor and Vice-Chair of Quality, Safety, and Ser…" at bounding box center [304, 194] width 316 height 64
click at [156, 162] on fg-read-more "[PERSON_NAME] is Associate Professor and Vice-Chair of Quality, Safety, and Ser…" at bounding box center [304, 194] width 316 height 64
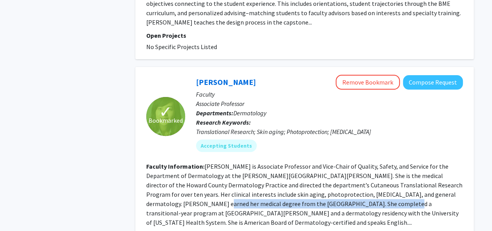
drag, startPoint x: 156, startPoint y: 127, endPoint x: 259, endPoint y: 138, distance: 102.8
click at [259, 162] on fg-read-more "[PERSON_NAME] is Associate Professor and Vice-Chair of Quality, Safety, and Ser…" at bounding box center [304, 194] width 316 height 64
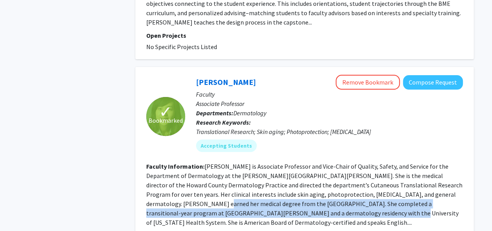
click at [259, 162] on fg-read-more "[PERSON_NAME] is Associate Professor and Vice-Chair of Quality, Safety, and Ser…" at bounding box center [304, 194] width 316 height 64
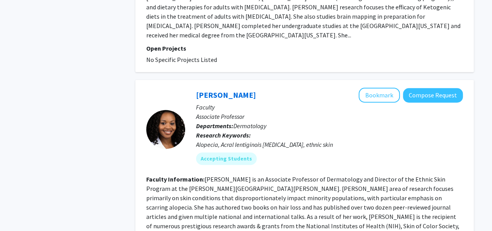
scroll to position [1940, 0]
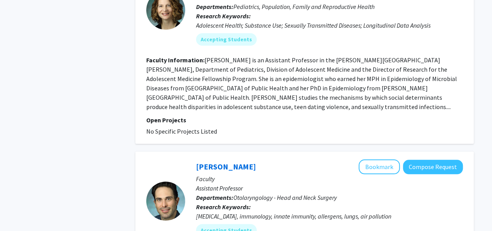
scroll to position [1897, 0]
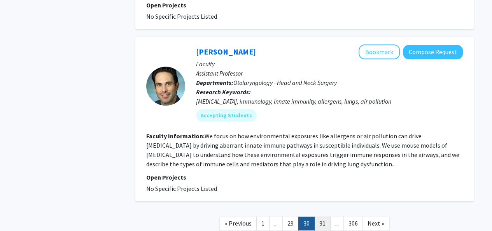
click at [328, 216] on link "31" at bounding box center [322, 223] width 16 height 14
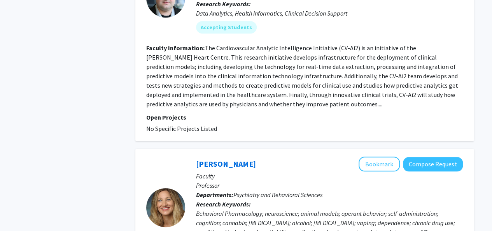
scroll to position [1841, 0]
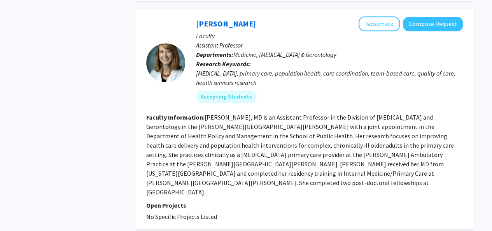
scroll to position [1969, 0]
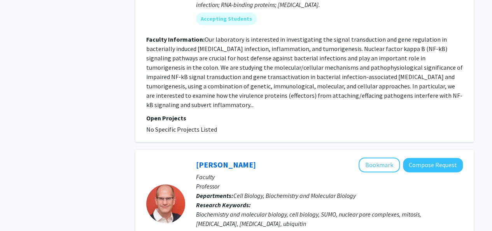
scroll to position [2037, 0]
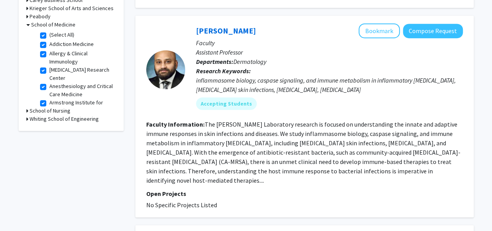
scroll to position [273, 0]
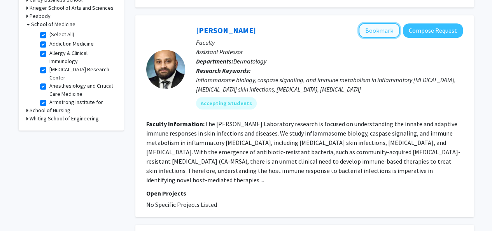
click at [382, 34] on button "Bookmark" at bounding box center [379, 30] width 41 height 15
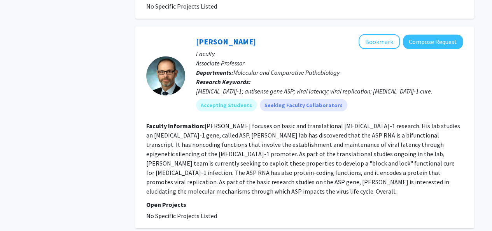
scroll to position [1288, 0]
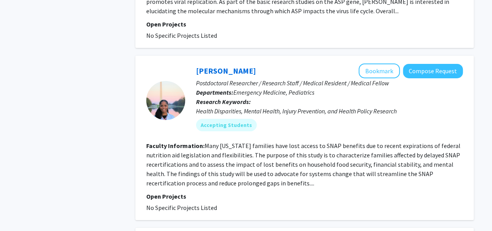
click at [315, 142] on fg-read-more "Many [US_STATE] families have lost access to SNAP benefits due to recent expira…" at bounding box center [303, 164] width 314 height 45
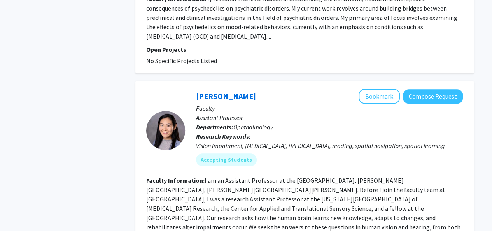
scroll to position [1916, 0]
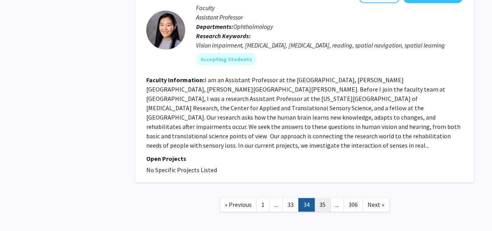
click at [317, 198] on link "35" at bounding box center [322, 205] width 16 height 14
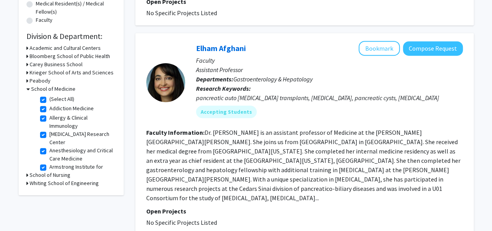
scroll to position [208, 0]
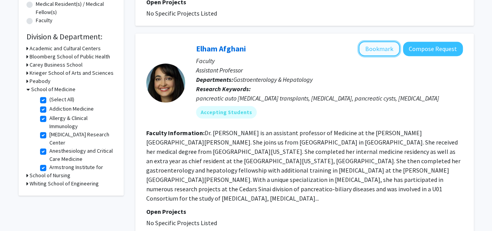
click at [386, 52] on button "Bookmark" at bounding box center [379, 48] width 41 height 15
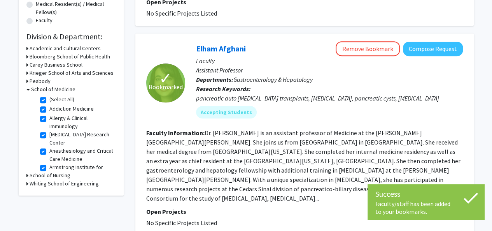
click at [323, 154] on fg-read-more "Dr. [PERSON_NAME] is an assistant professor of Medicine at the [PERSON_NAME][GE…" at bounding box center [303, 165] width 314 height 73
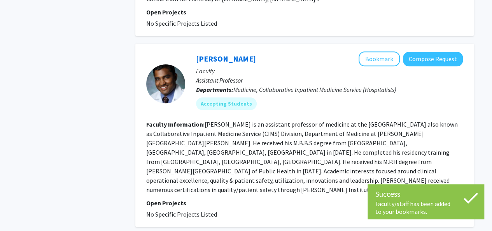
scroll to position [408, 0]
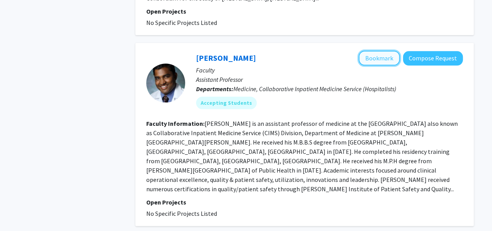
click at [383, 54] on button "Bookmark" at bounding box center [379, 58] width 41 height 15
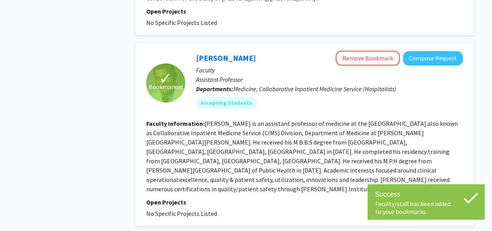
click at [314, 130] on fg-read-more "[PERSON_NAME] is an assistant professor of medicine at the [GEOGRAPHIC_DATA] al…" at bounding box center [302, 155] width 312 height 73
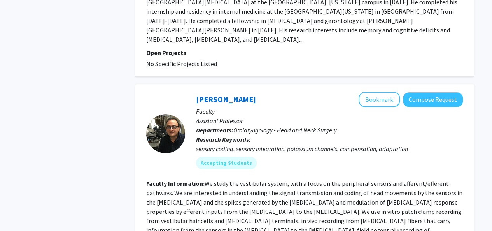
scroll to position [1860, 0]
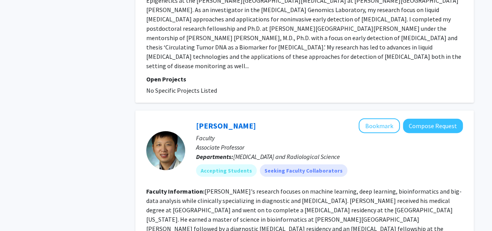
scroll to position [1077, 0]
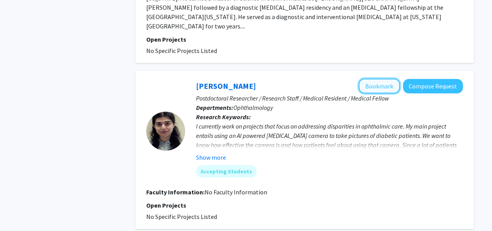
click at [381, 79] on button "Bookmark" at bounding box center [379, 86] width 41 height 15
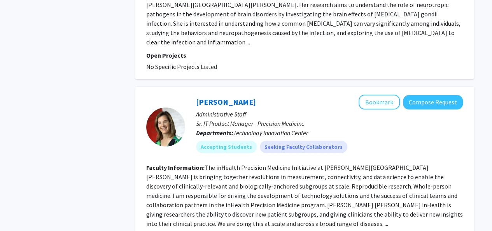
scroll to position [1583, 0]
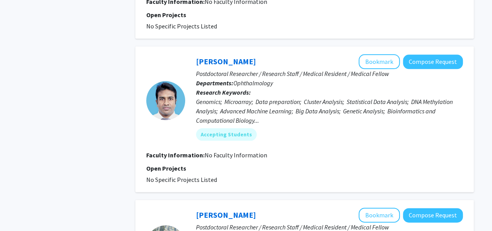
scroll to position [410, 0]
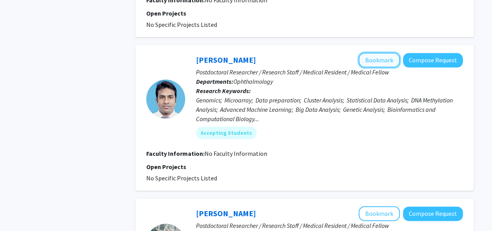
click at [386, 62] on button "Bookmark" at bounding box center [379, 60] width 41 height 15
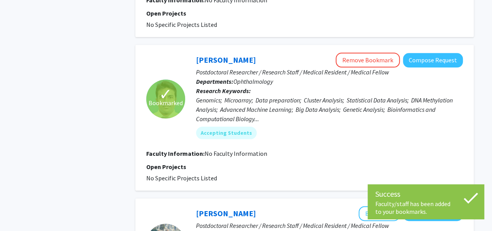
click at [347, 108] on div "Genomics; Microarray; Data preparation; Cluster Analysis; Statistical Data Anal…" at bounding box center [329, 109] width 267 height 28
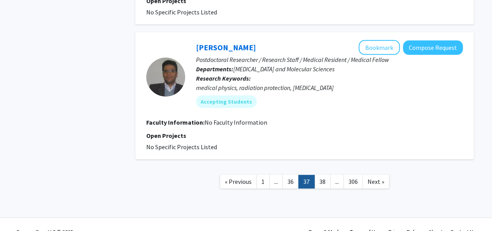
scroll to position [1235, 0]
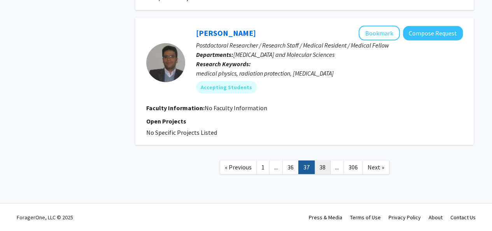
click at [327, 166] on link "38" at bounding box center [322, 167] width 16 height 14
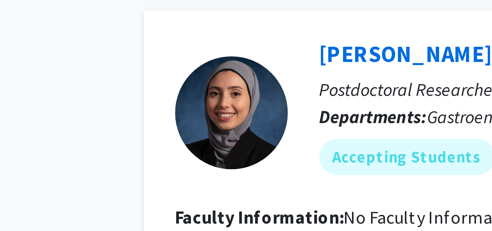
scroll to position [336, 0]
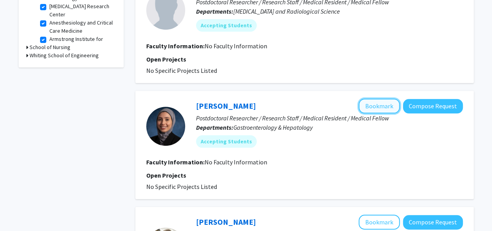
click at [370, 104] on button "Bookmark" at bounding box center [379, 105] width 41 height 15
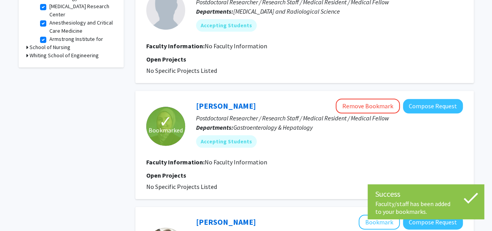
click at [260, 109] on div "[PERSON_NAME] Remove Bookmark Compose Request" at bounding box center [329, 105] width 267 height 15
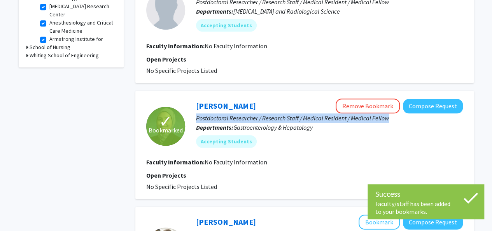
click at [260, 109] on div "[PERSON_NAME] Remove Bookmark Compose Request" at bounding box center [329, 105] width 267 height 15
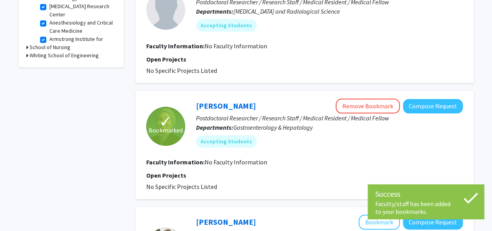
click at [268, 100] on div "[PERSON_NAME] Remove Bookmark Compose Request" at bounding box center [329, 105] width 267 height 15
click at [187, 100] on div "[PERSON_NAME] Remove Bookmark Compose Request Postdoctoral Researcher / Researc…" at bounding box center [324, 125] width 278 height 55
drag, startPoint x: 187, startPoint y: 100, endPoint x: 234, endPoint y: 101, distance: 47.5
click at [234, 101] on div "[PERSON_NAME] Remove Bookmark Compose Request Postdoctoral Researcher / Researc…" at bounding box center [324, 125] width 278 height 55
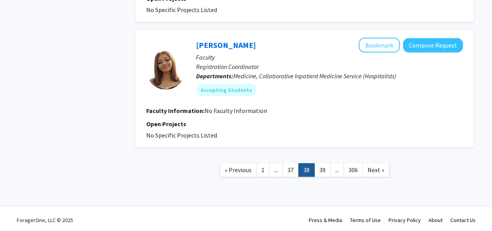
scroll to position [1123, 0]
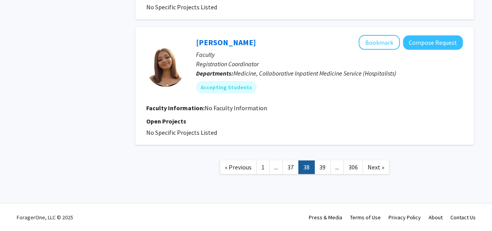
click at [328, 160] on nav "« Previous 1 ... 37 38 39 ... 306 Next »" at bounding box center [304, 168] width 338 height 32
click at [326, 165] on link "39" at bounding box center [322, 167] width 16 height 14
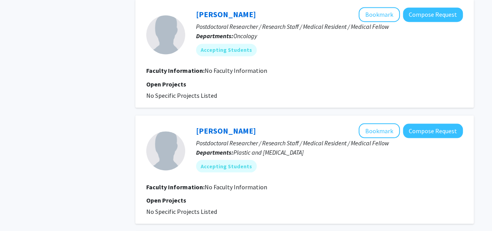
scroll to position [660, 0]
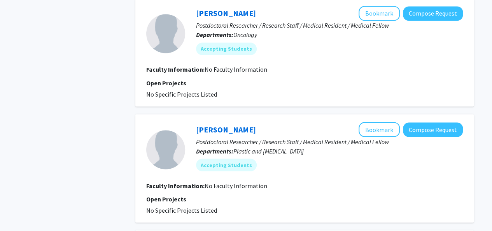
click at [264, 129] on div "Tugba Akcaoglu Bookmark Compose Request" at bounding box center [329, 129] width 267 height 15
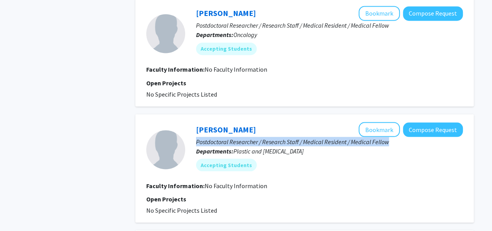
click at [264, 129] on div "Tugba Akcaoglu Bookmark Compose Request" at bounding box center [329, 129] width 267 height 15
click at [273, 137] on p "Postdoctoral Researcher / Research Staff / Medical Resident / Medical Fellow" at bounding box center [329, 141] width 267 height 9
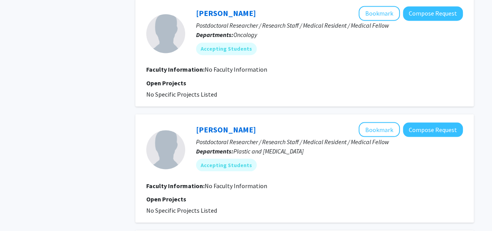
drag, startPoint x: 261, startPoint y: 122, endPoint x: 196, endPoint y: 123, distance: 65.0
click at [196, 123] on div "Tugba Akcaoglu Bookmark Compose Request" at bounding box center [329, 129] width 267 height 15
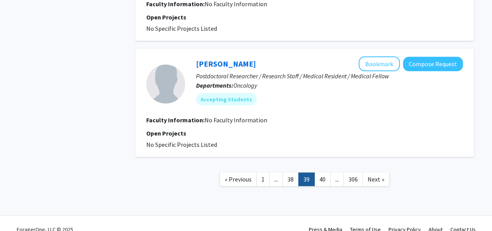
scroll to position [1074, 0]
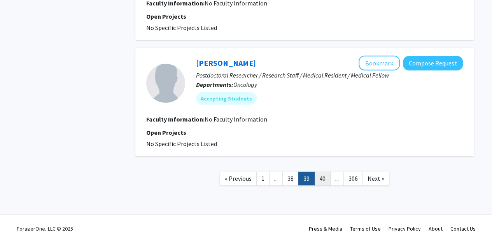
click at [320, 180] on link "40" at bounding box center [322, 179] width 16 height 14
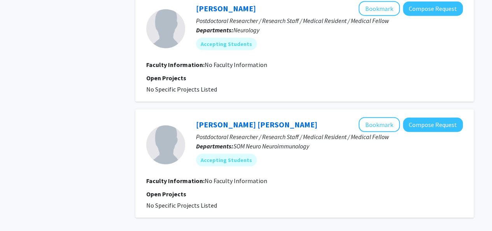
scroll to position [1113, 0]
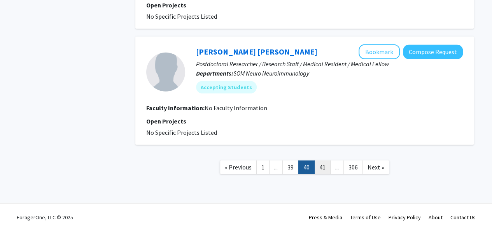
click at [319, 172] on link "41" at bounding box center [322, 167] width 16 height 14
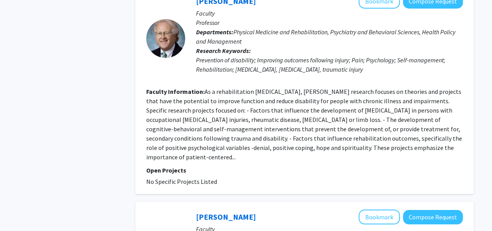
scroll to position [1505, 0]
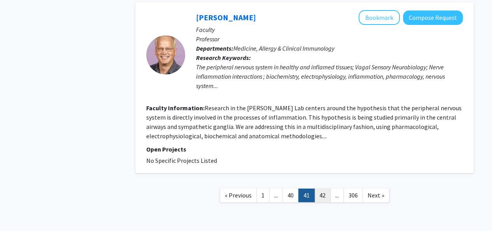
click at [324, 188] on link "42" at bounding box center [322, 195] width 16 height 14
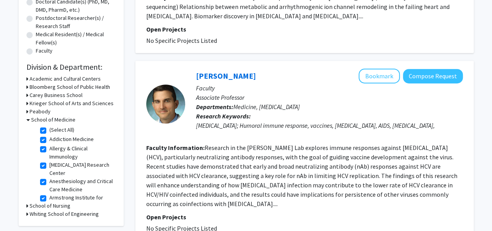
scroll to position [192, 0]
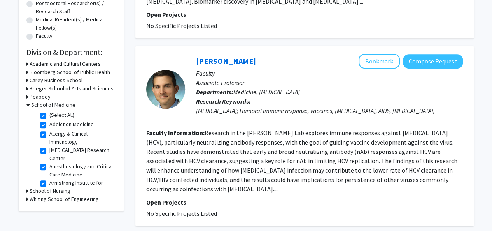
click at [49, 115] on label "(Select All)" at bounding box center [61, 115] width 25 height 8
click at [49, 115] on input "(Select All)" at bounding box center [51, 113] width 5 height 5
checkbox input "false"
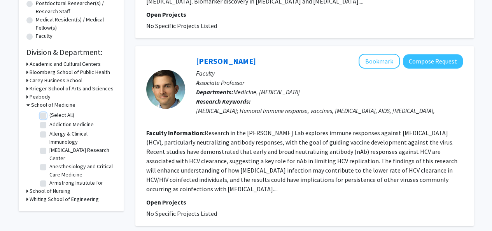
checkbox input "false"
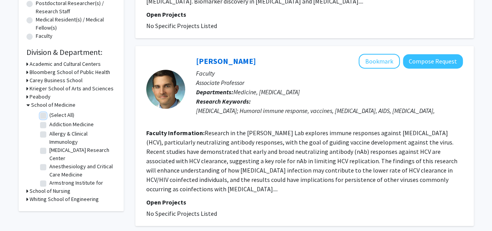
checkbox input "false"
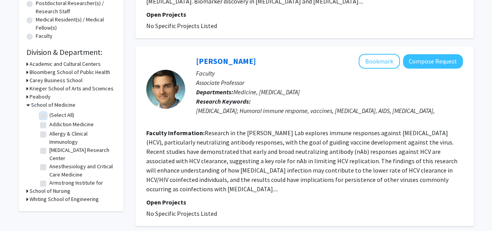
checkbox input "false"
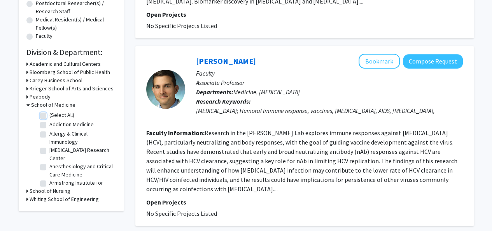
checkbox input "false"
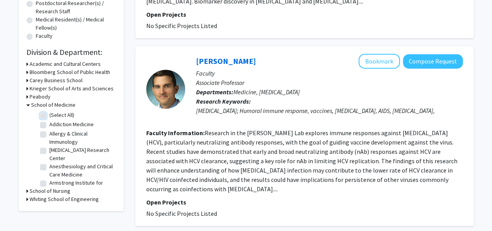
checkbox input "false"
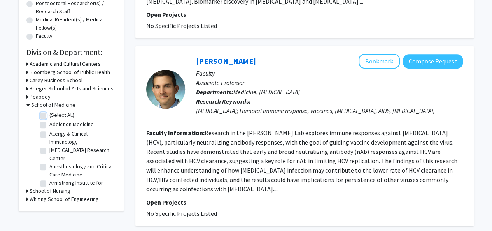
checkbox input "false"
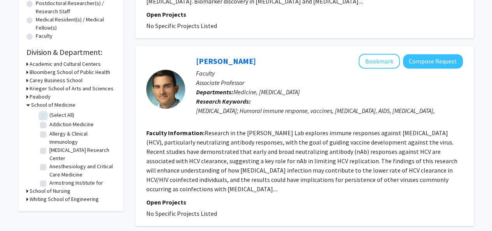
checkbox input "false"
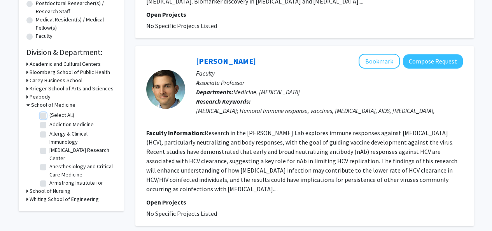
checkbox input "false"
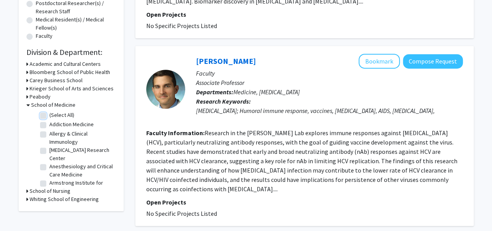
checkbox input "false"
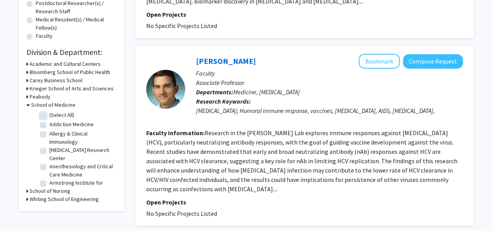
checkbox input "false"
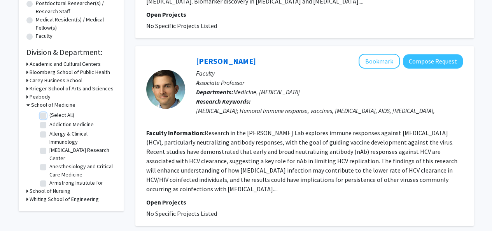
checkbox input "false"
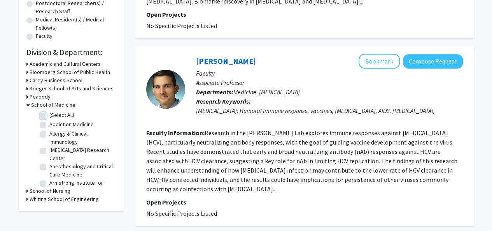
checkbox input "false"
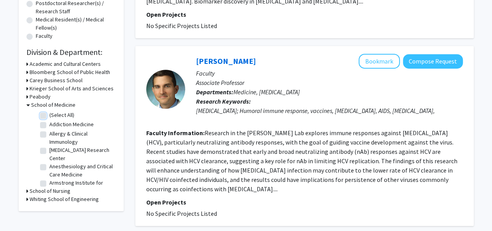
checkbox input "false"
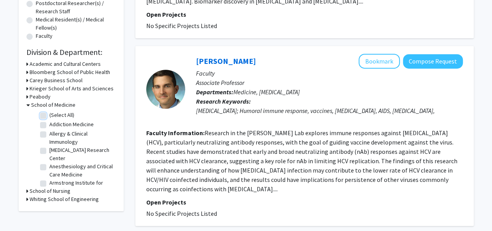
checkbox input "false"
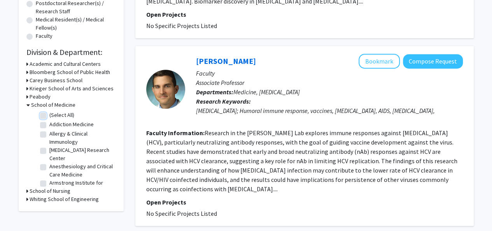
checkbox input "false"
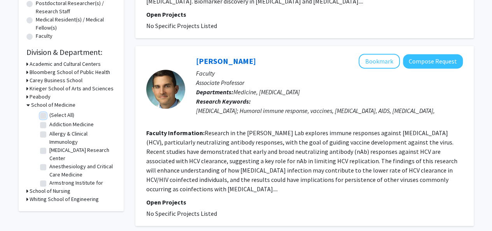
checkbox input "false"
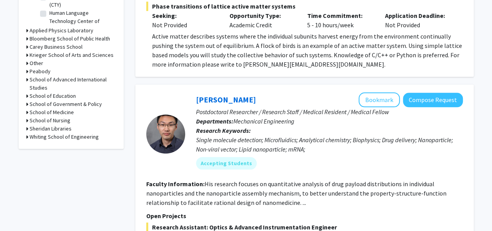
scroll to position [311, 0]
click at [32, 114] on h3 "School of Medicine" at bounding box center [52, 113] width 44 height 8
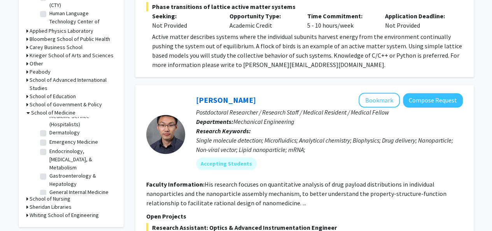
scroll to position [427, 0]
click at [61, 138] on label "Dermatology" at bounding box center [64, 134] width 30 height 8
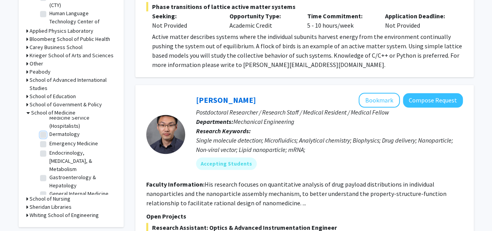
click at [54, 135] on input "Dermatology" at bounding box center [51, 132] width 5 height 5
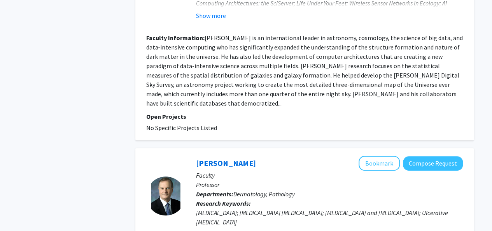
scroll to position [1749, 0]
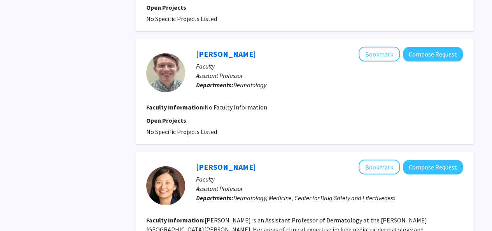
scroll to position [1250, 0]
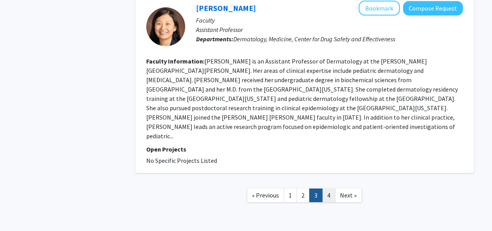
click at [332, 188] on link "4" at bounding box center [328, 195] width 13 height 14
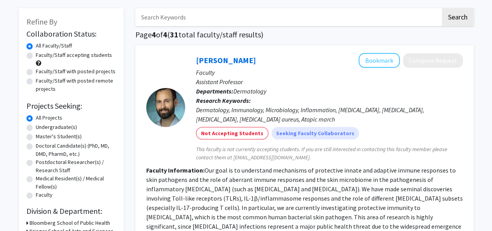
scroll to position [34, 0]
click at [251, 112] on div "Dermatology, Immunology, Microbiology, Inflammation, [MEDICAL_DATA], [MEDICAL_D…" at bounding box center [329, 114] width 267 height 19
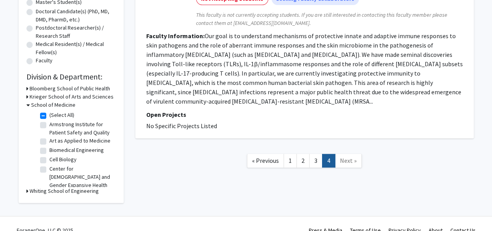
scroll to position [167, 0]
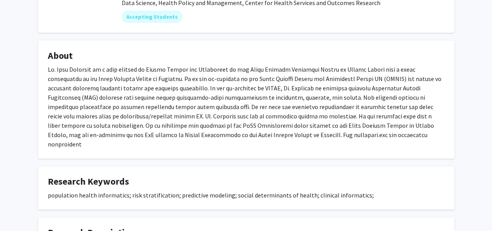
scroll to position [110, 0]
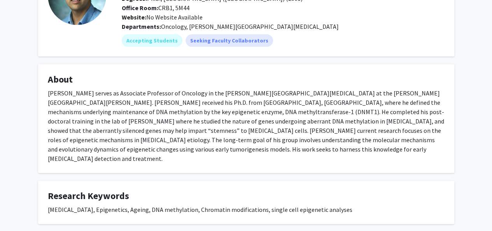
scroll to position [93, 0]
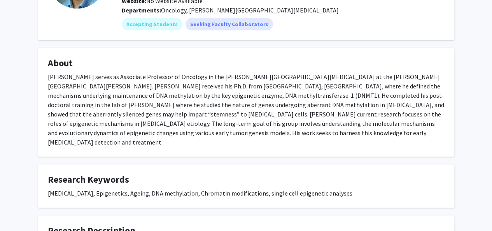
click at [83, 83] on div "Dr. Hari Easwaran serves as Associate Professor of Oncology in the Sydney Kimme…" at bounding box center [246, 109] width 397 height 75
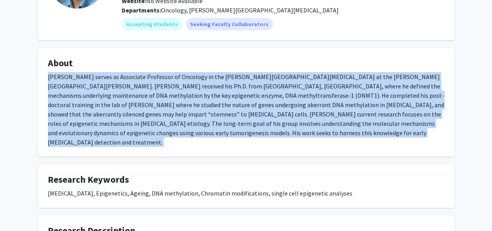
click at [83, 83] on div "Dr. Hari Easwaran serves as Associate Professor of Oncology in the Sydney Kimme…" at bounding box center [246, 109] width 397 height 75
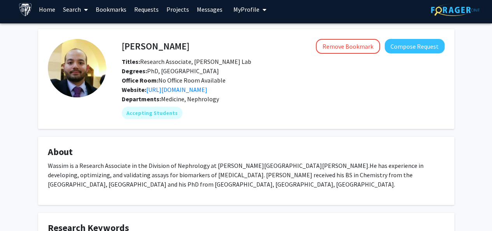
scroll to position [5, 0]
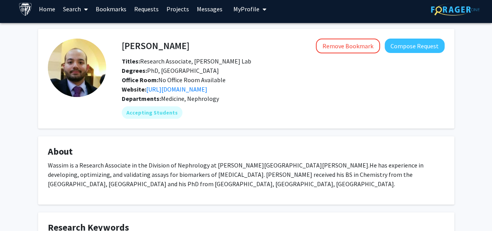
click at [211, 70] on span "Degrees: PhD, [GEOGRAPHIC_DATA]" at bounding box center [170, 71] width 97 height 8
drag, startPoint x: 211, startPoint y: 70, endPoint x: 161, endPoint y: 73, distance: 49.5
click at [161, 73] on span "Degrees: PhD, [GEOGRAPHIC_DATA]" at bounding box center [170, 71] width 97 height 8
drag, startPoint x: 161, startPoint y: 73, endPoint x: 202, endPoint y: 73, distance: 40.8
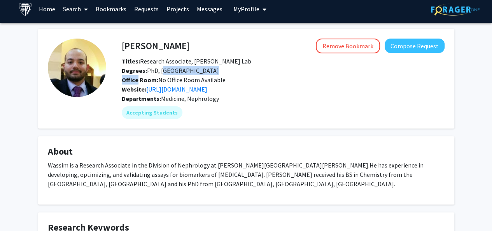
click at [202, 73] on span "Degrees: PhD, [GEOGRAPHIC_DATA]" at bounding box center [170, 71] width 97 height 8
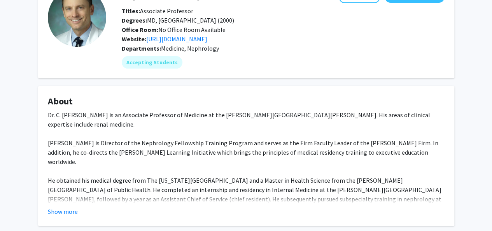
scroll to position [57, 0]
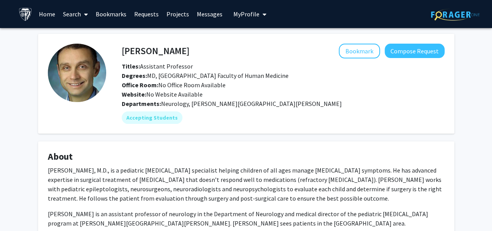
click at [212, 87] on span "Office Room: No Office Room Available" at bounding box center [174, 85] width 104 height 8
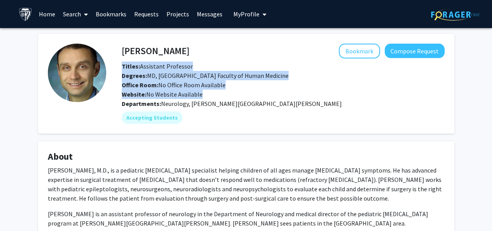
drag, startPoint x: 212, startPoint y: 87, endPoint x: 214, endPoint y: 98, distance: 11.8
click at [214, 98] on div "Titles: Assistant Professor Degrees: MD, University of Damascus Faculty of Huma…" at bounding box center [283, 79] width 335 height 37
click at [214, 98] on div "Website: No Website Available" at bounding box center [283, 93] width 335 height 9
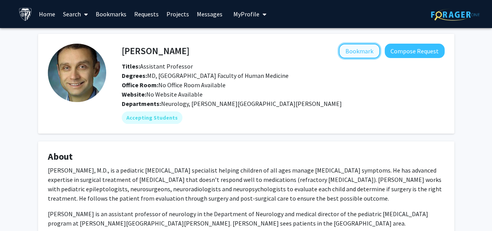
click at [354, 49] on button "Bookmark" at bounding box center [359, 51] width 41 height 15
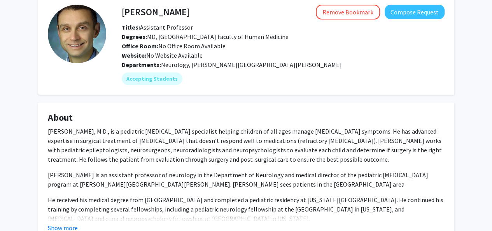
scroll to position [39, 0]
click at [178, 8] on h4 "[PERSON_NAME]" at bounding box center [156, 12] width 68 height 14
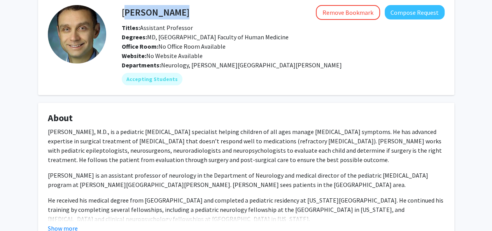
click at [178, 8] on h4 "[PERSON_NAME]" at bounding box center [156, 12] width 68 height 14
